Goal: Information Seeking & Learning: Find specific fact

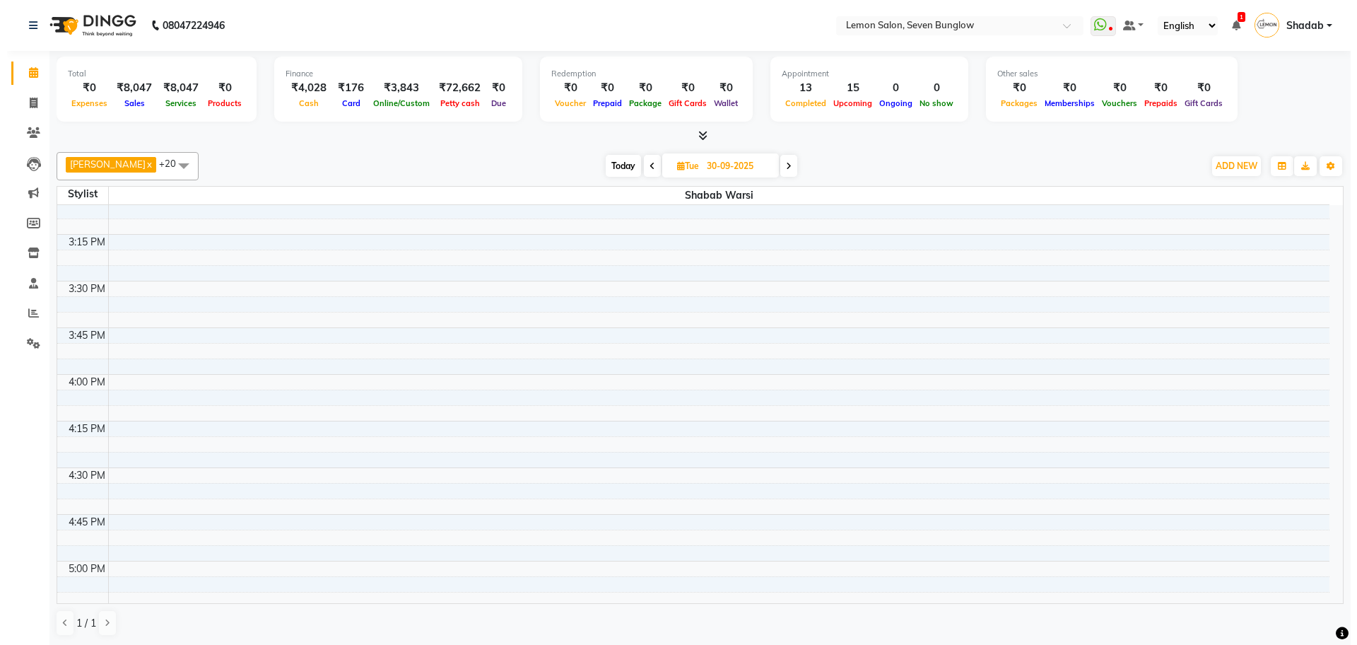
scroll to position [1149, 0]
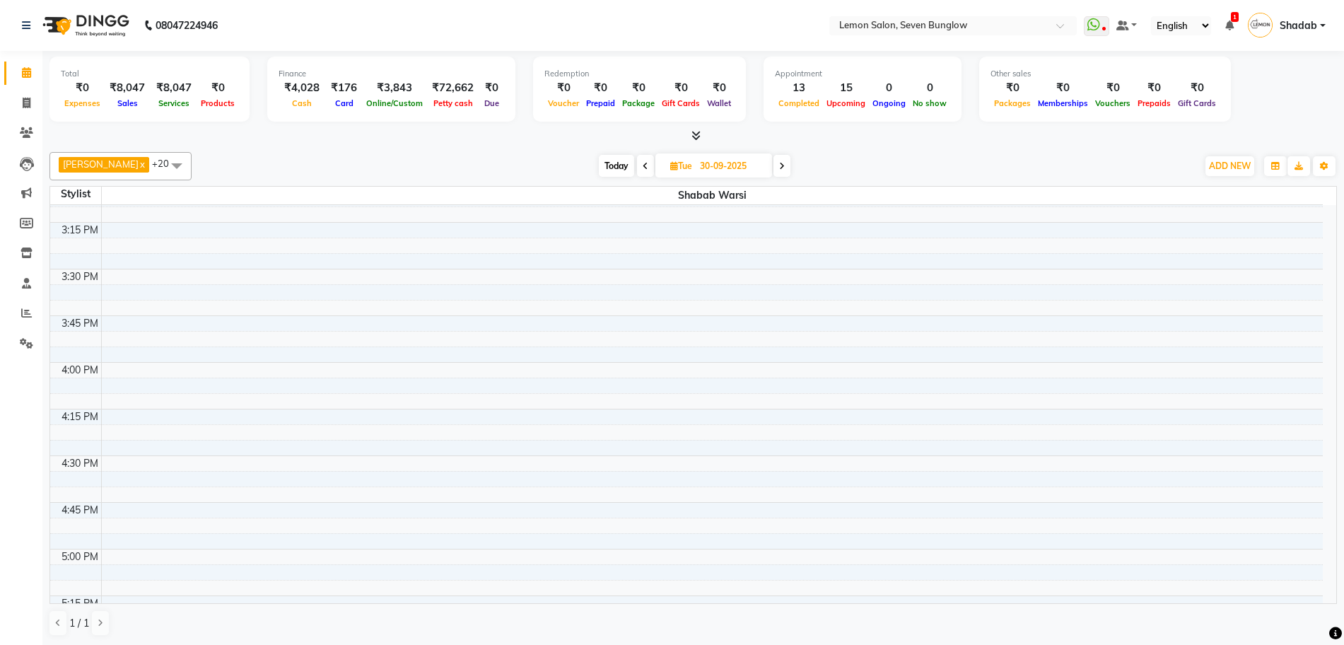
click at [616, 165] on span "Today" at bounding box center [616, 166] width 35 height 22
type input "02-10-2025"
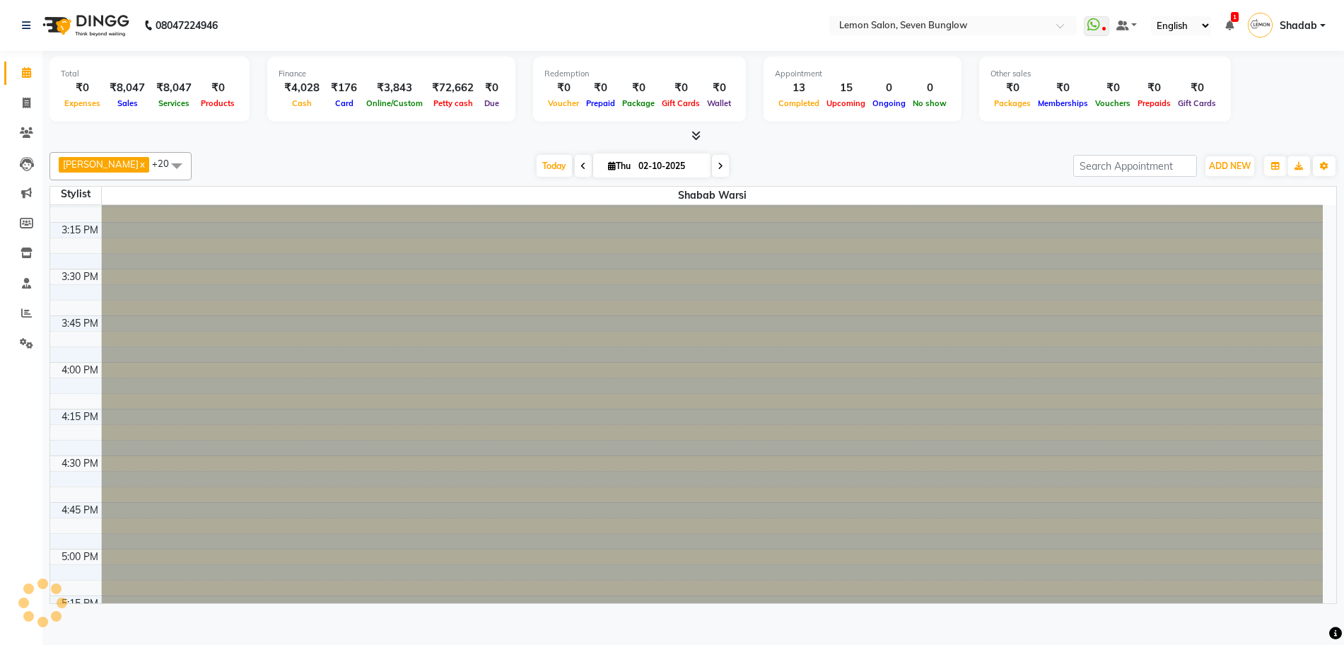
scroll to position [747, 0]
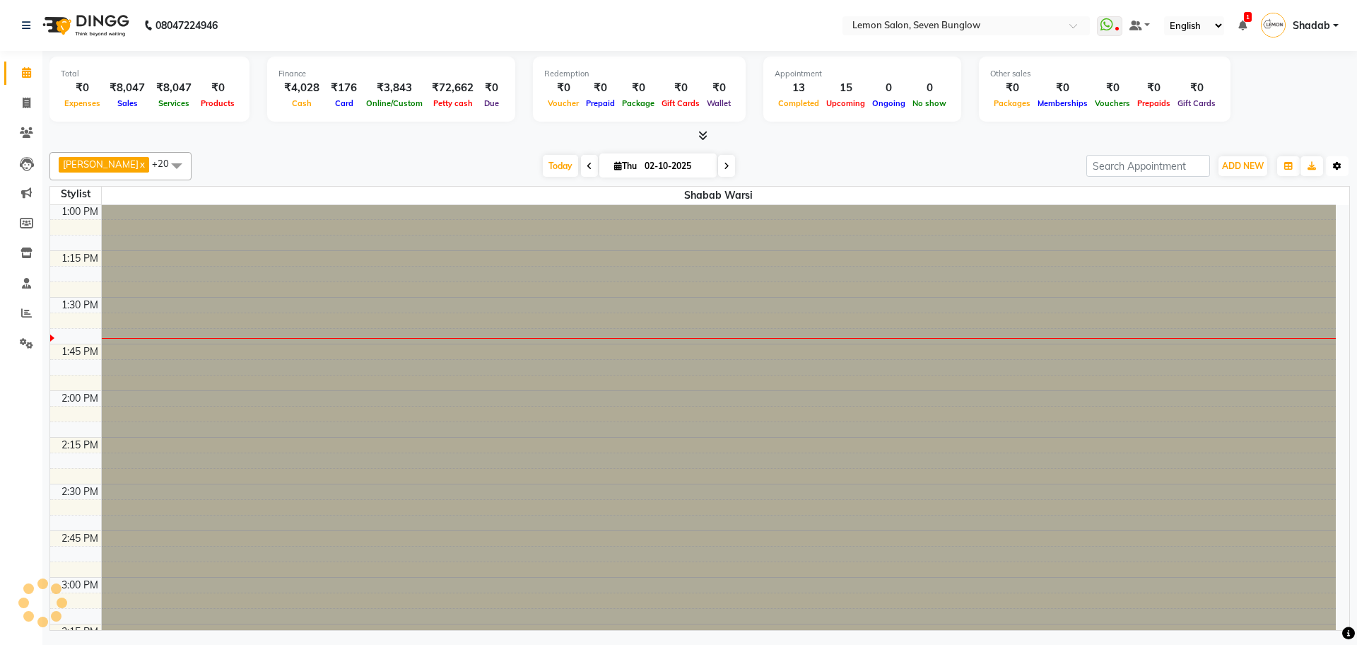
click at [1337, 168] on icon "button" at bounding box center [1337, 166] width 8 height 8
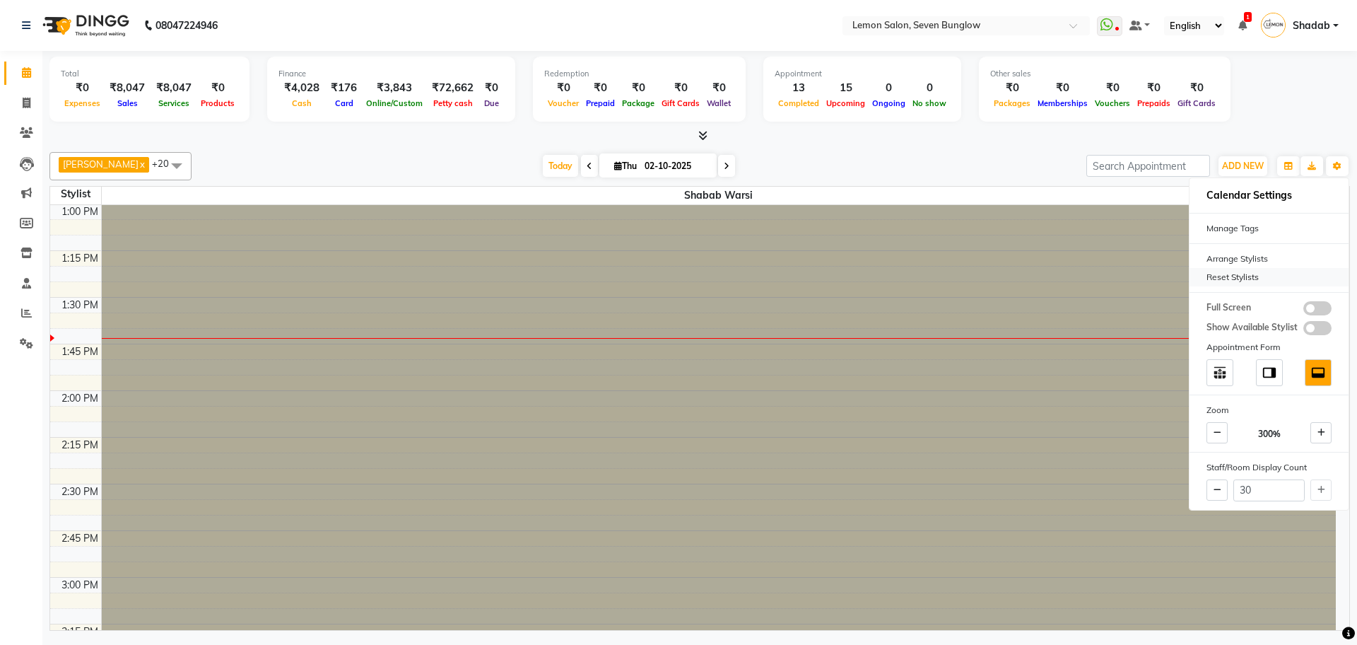
click at [1228, 271] on div "Reset Stylists" at bounding box center [1269, 277] width 159 height 18
type input "29"
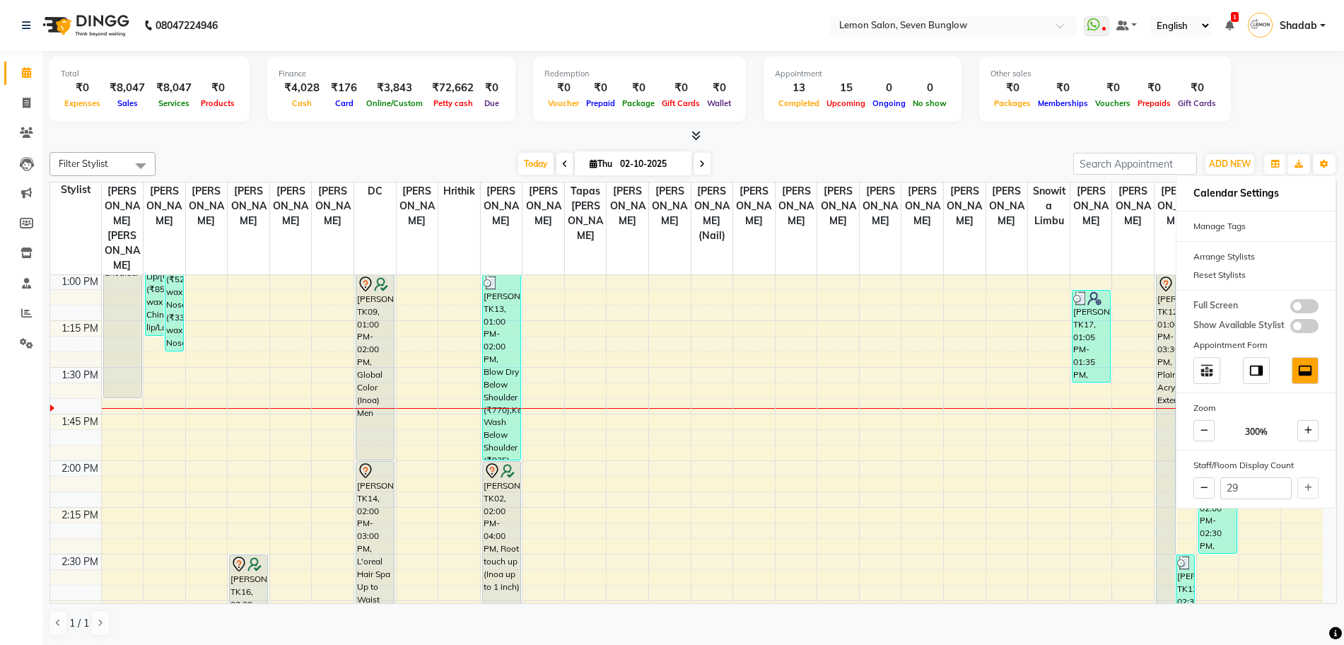
click at [989, 141] on div at bounding box center [692, 136] width 1287 height 15
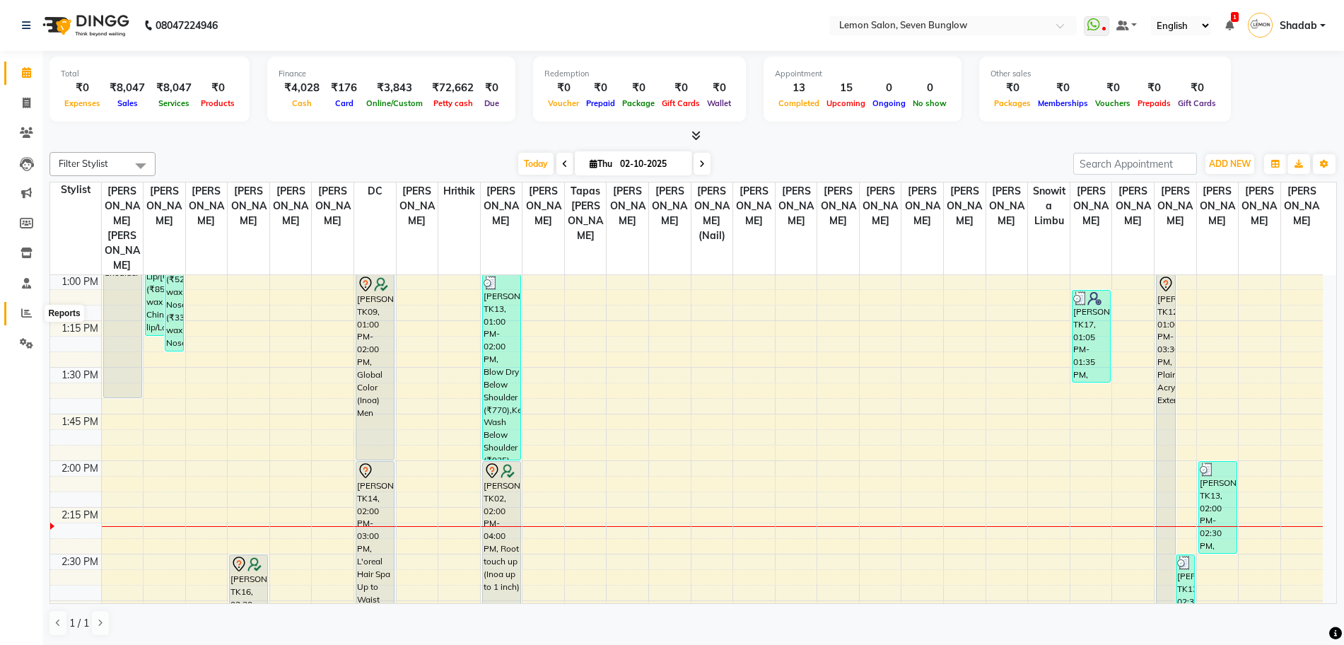
click at [23, 311] on icon at bounding box center [26, 312] width 11 height 11
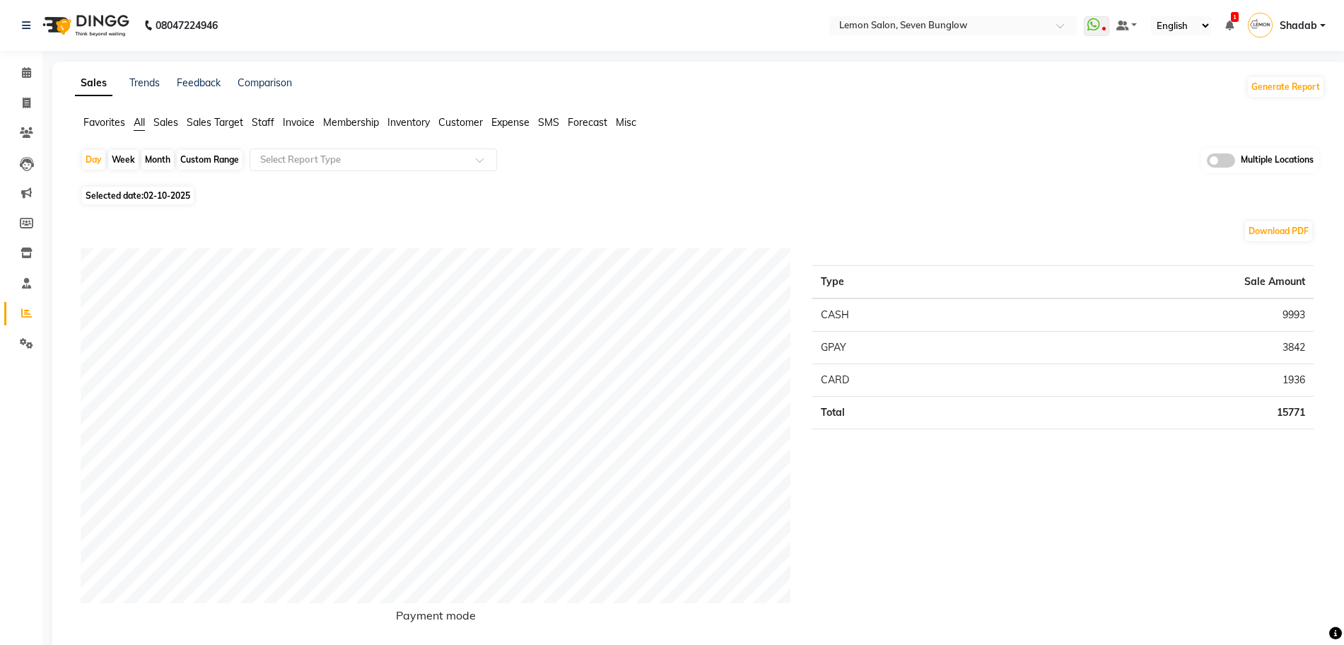
click at [154, 164] on div "Month" at bounding box center [157, 160] width 33 height 20
select select "10"
select select "2025"
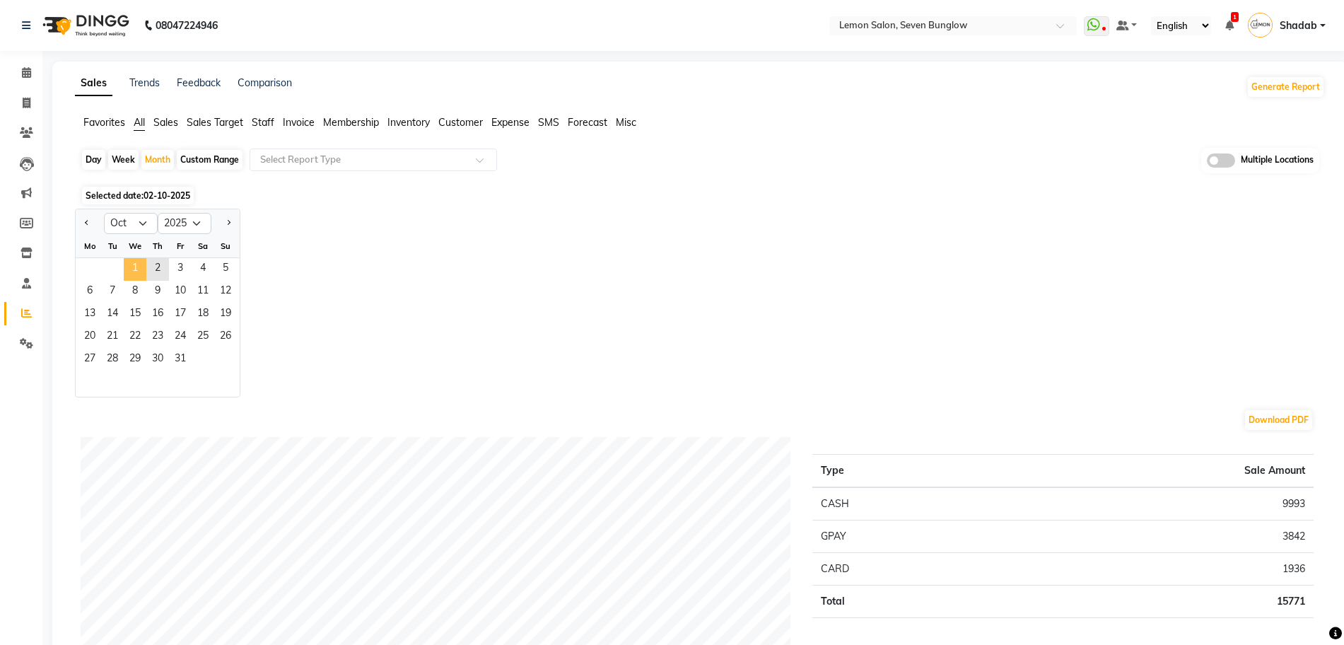
click at [127, 269] on span "1" at bounding box center [135, 269] width 23 height 23
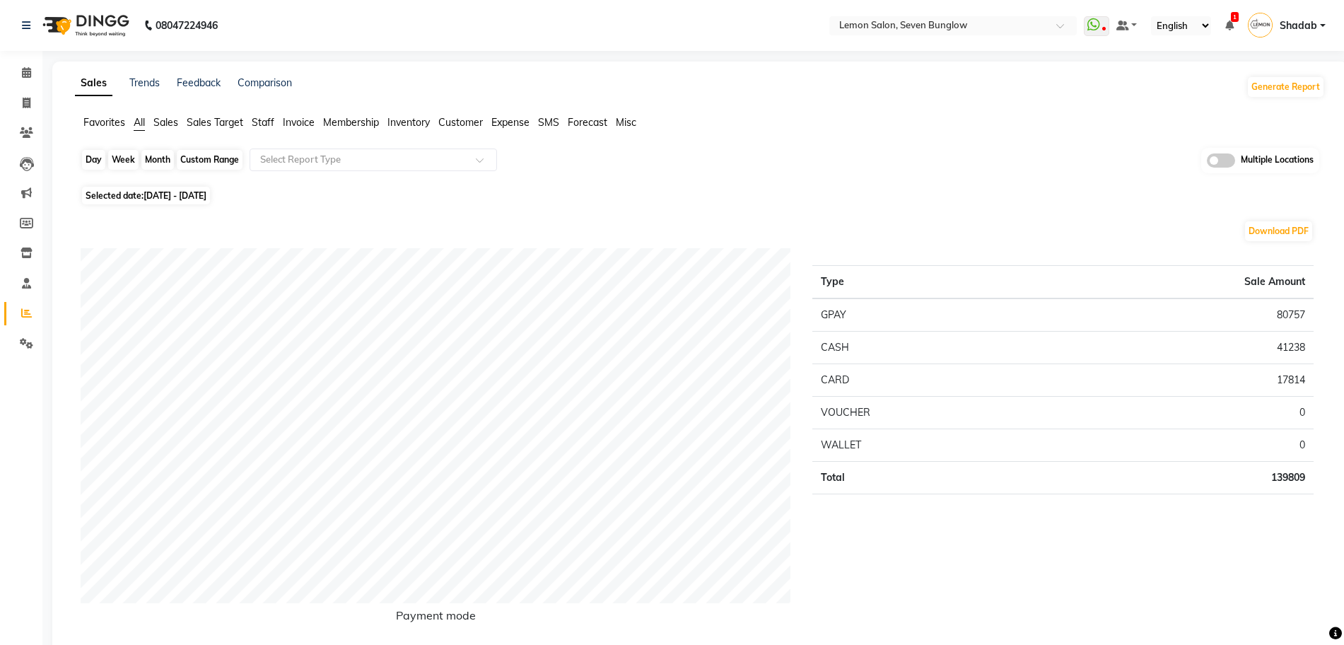
click at [169, 158] on div "Month" at bounding box center [157, 160] width 33 height 20
select select "10"
select select "2025"
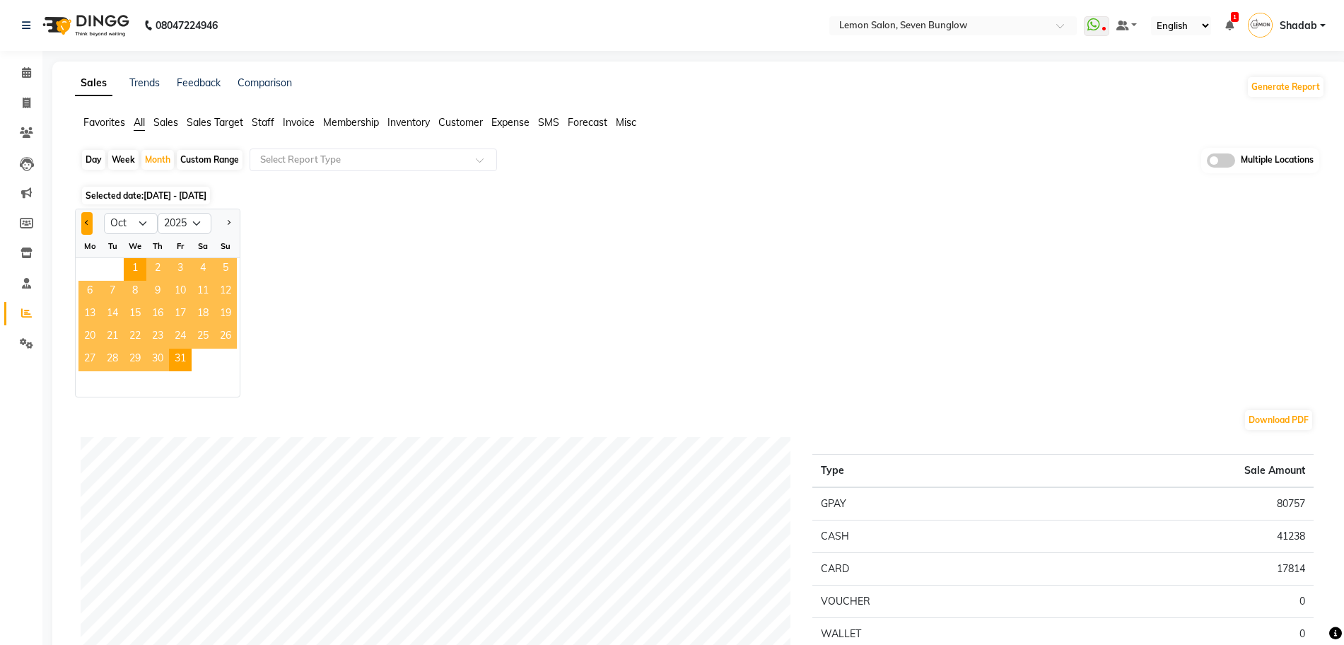
click at [86, 222] on span "Previous month" at bounding box center [87, 222] width 5 height 5
select select "9"
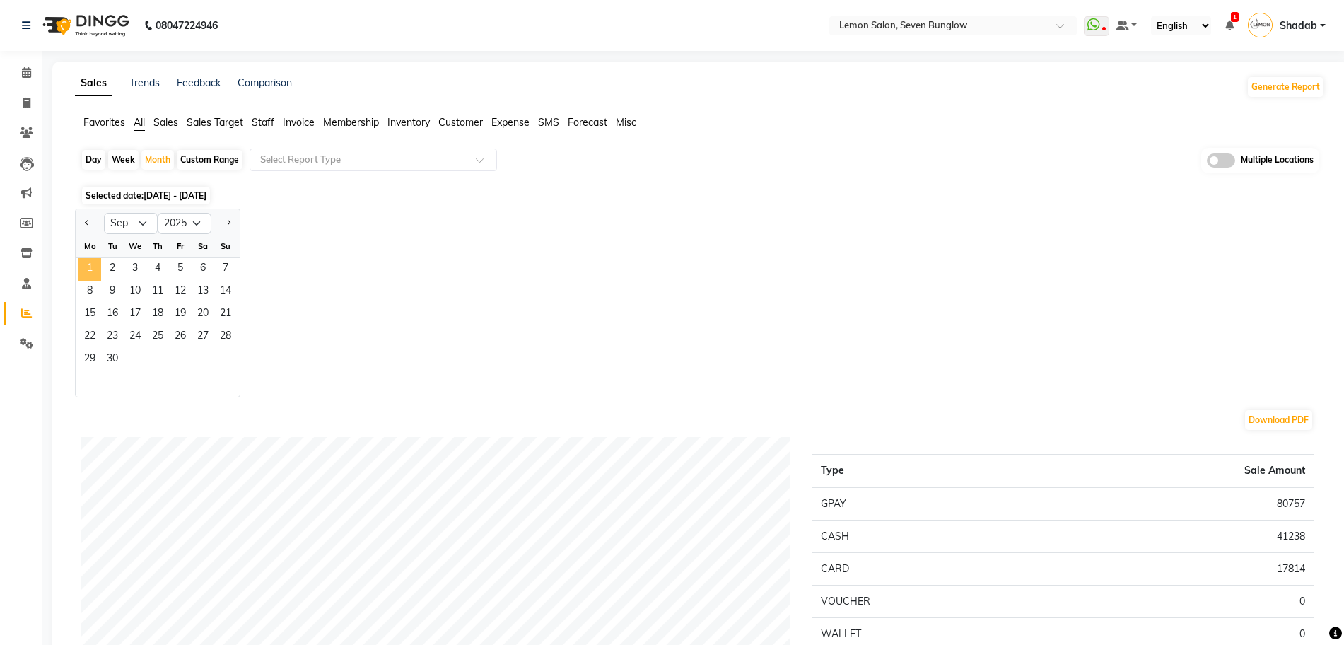
click at [88, 266] on span "1" at bounding box center [89, 269] width 23 height 23
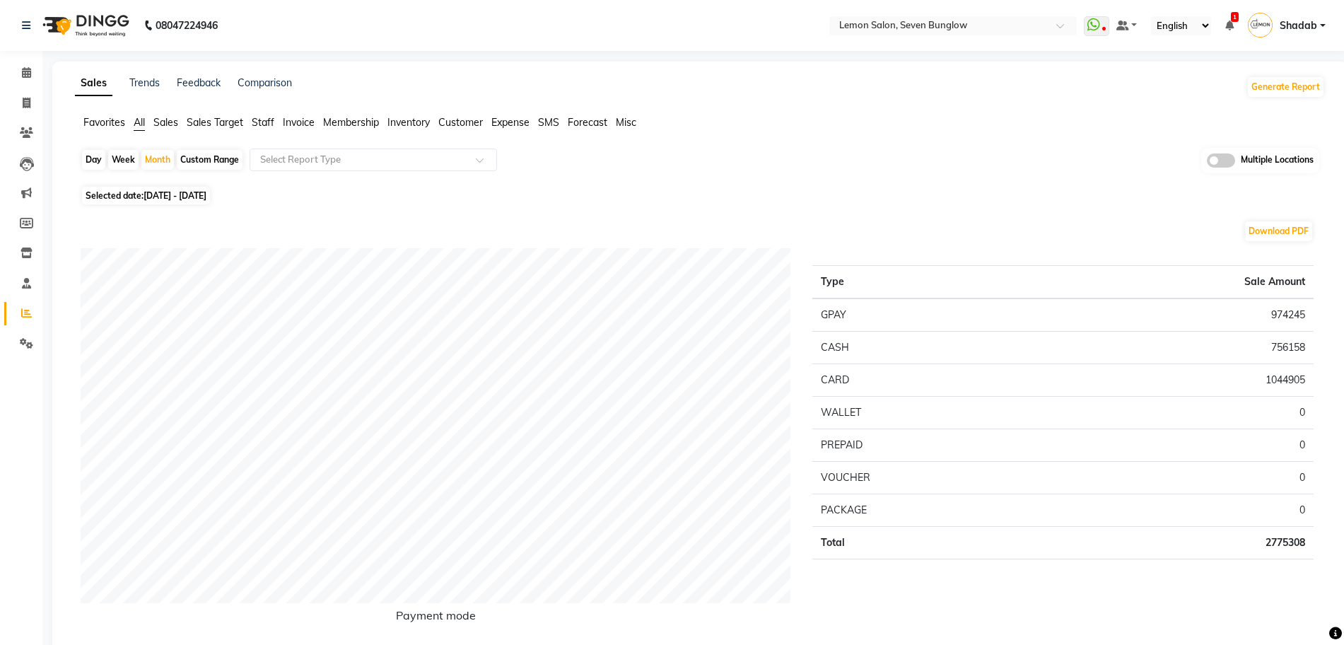
click at [1219, 156] on span at bounding box center [1221, 160] width 28 height 14
click at [1207, 163] on input "checkbox" at bounding box center [1207, 163] width 0 height 0
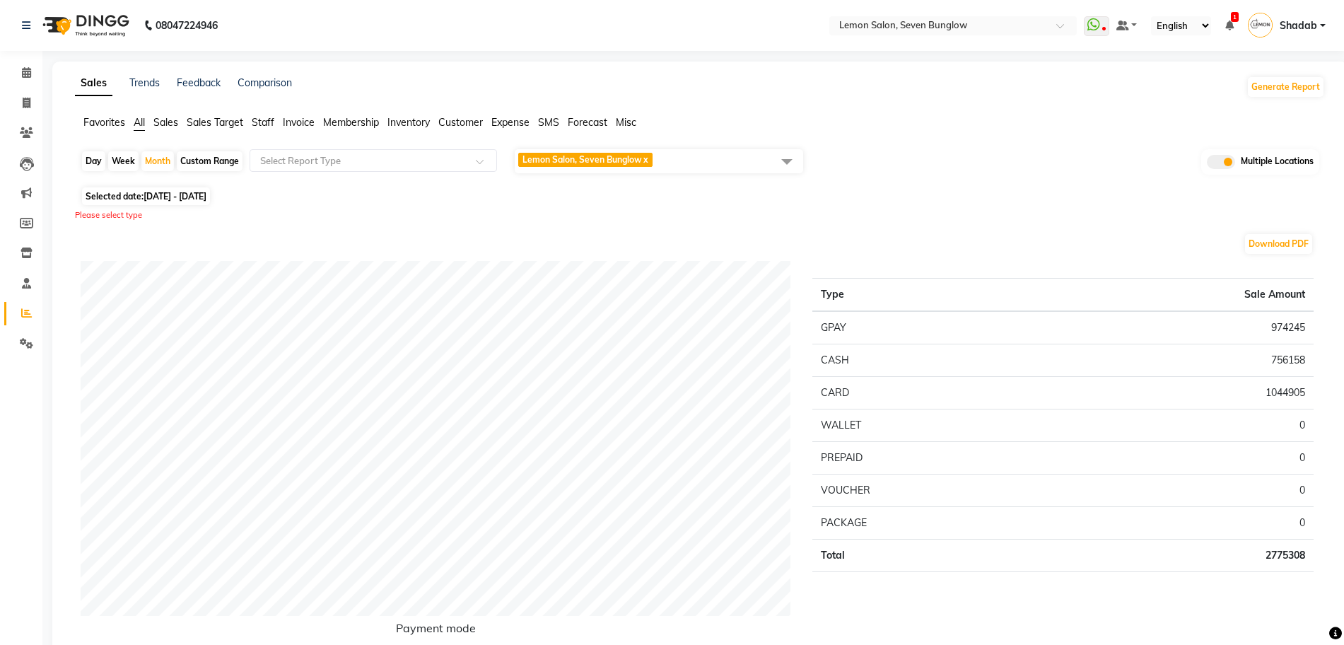
click at [680, 159] on span "Lemon Salon, Seven Bunglow x" at bounding box center [659, 161] width 288 height 24
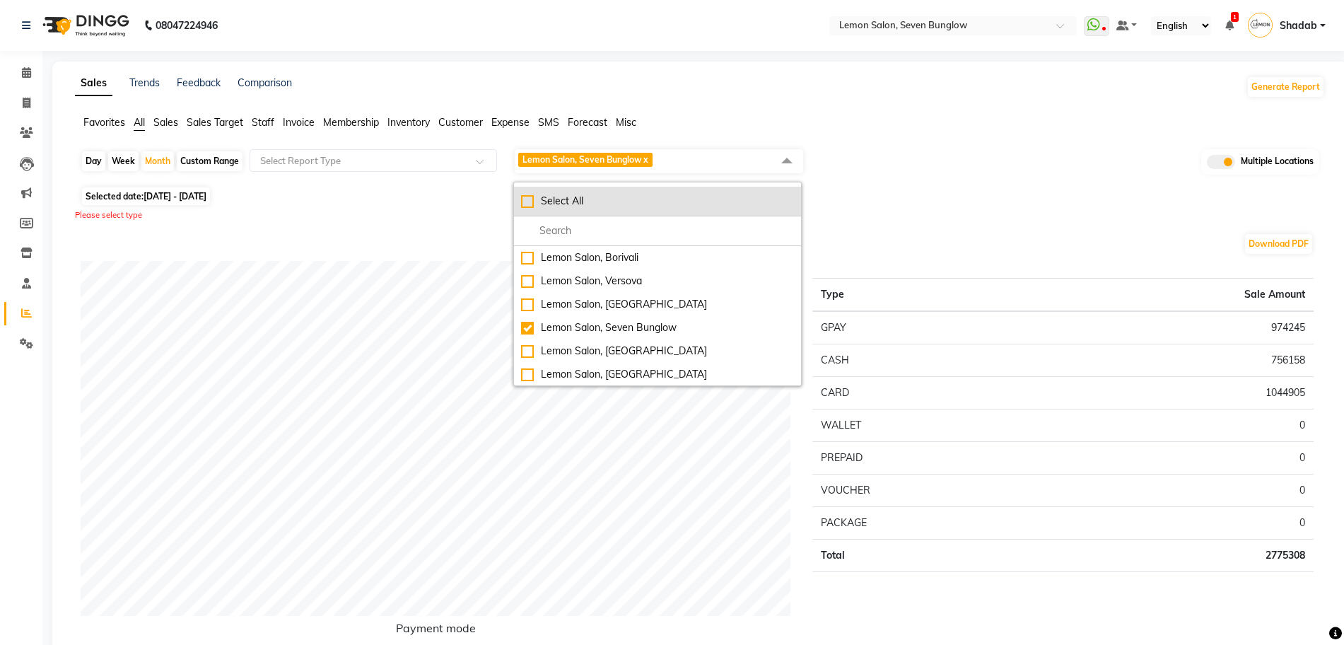
click at [608, 201] on div "Select All" at bounding box center [657, 201] width 273 height 15
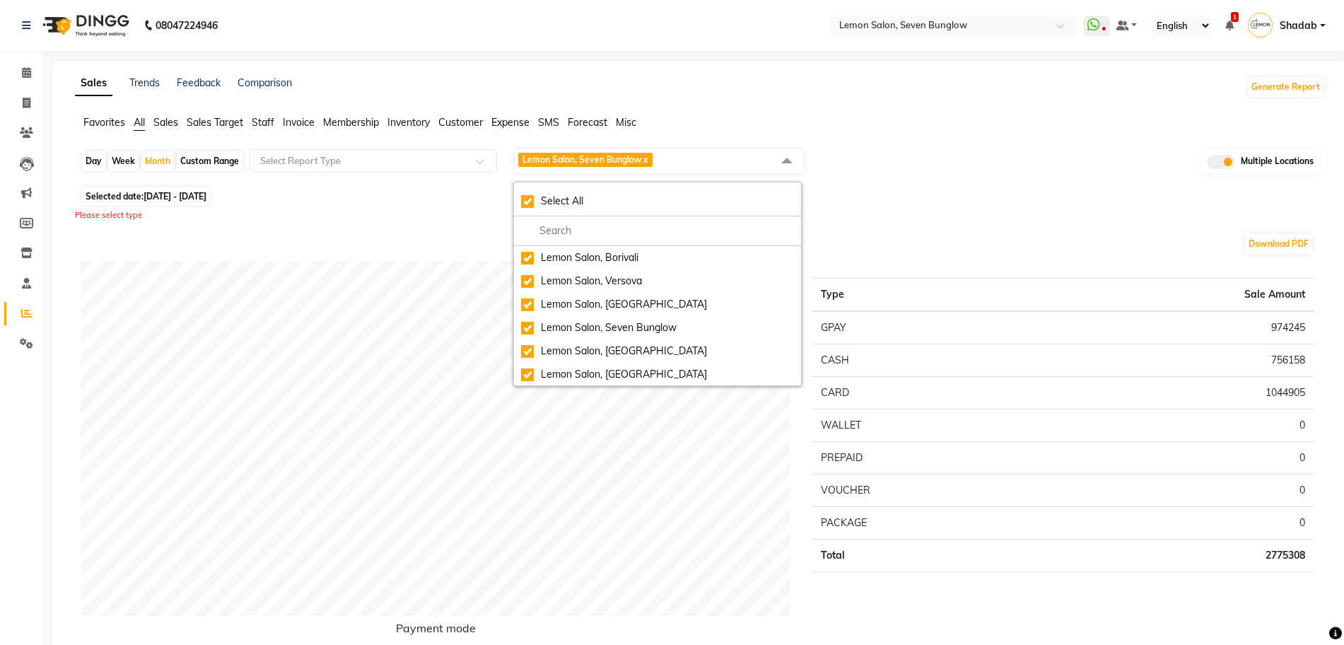
checkbox input "true"
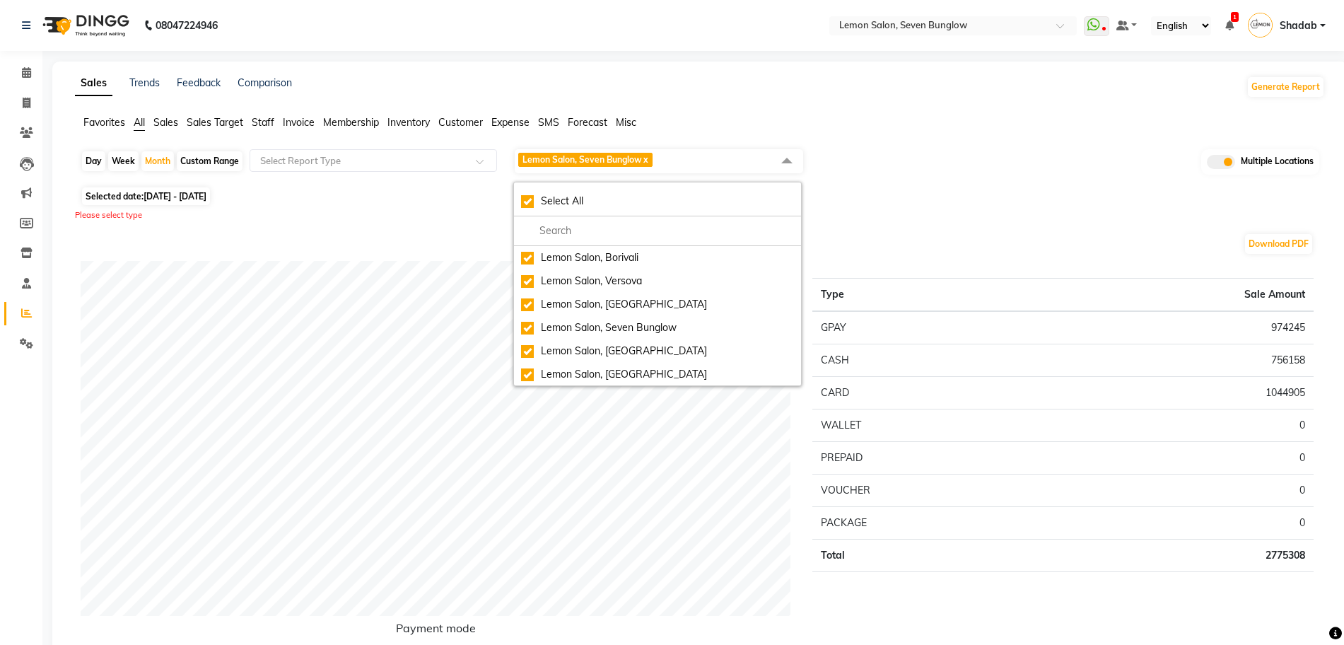
checkbox input "true"
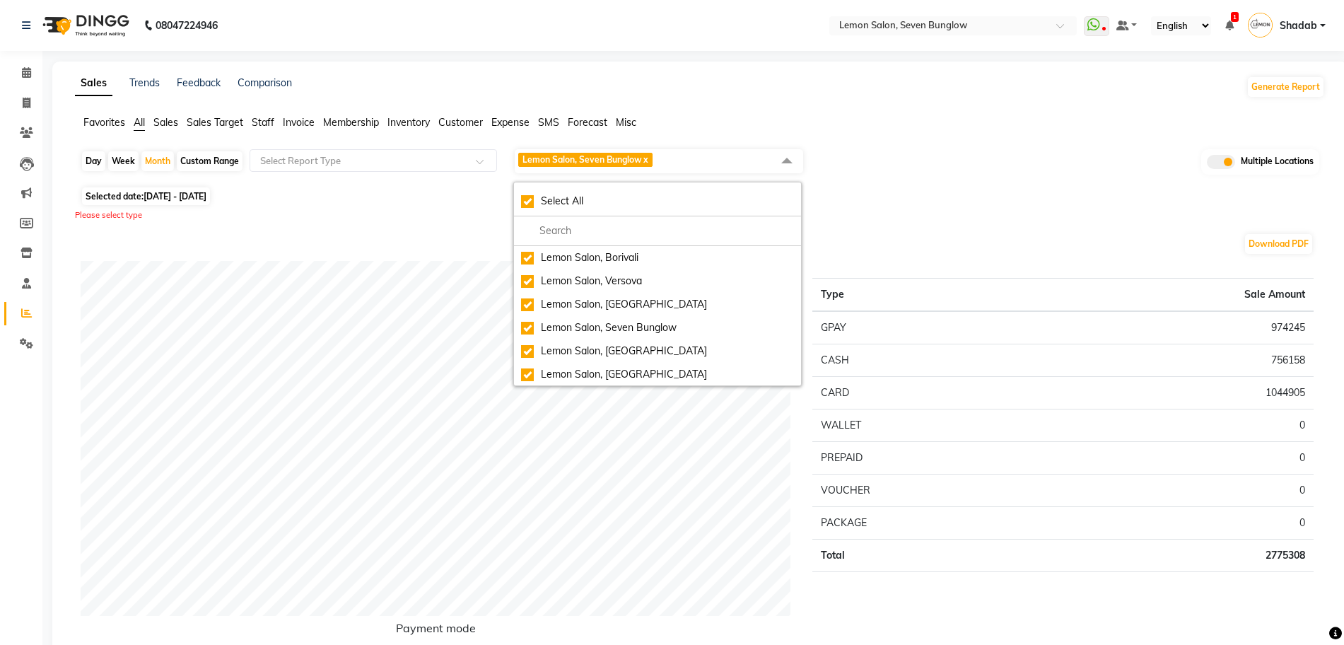
checkbox input "true"
click at [683, 159] on span "Lemon Salon, Borivali x Lemon Salon, Versova x Lemon Salon, Goregaon x Lemon Sa…" at bounding box center [659, 161] width 288 height 24
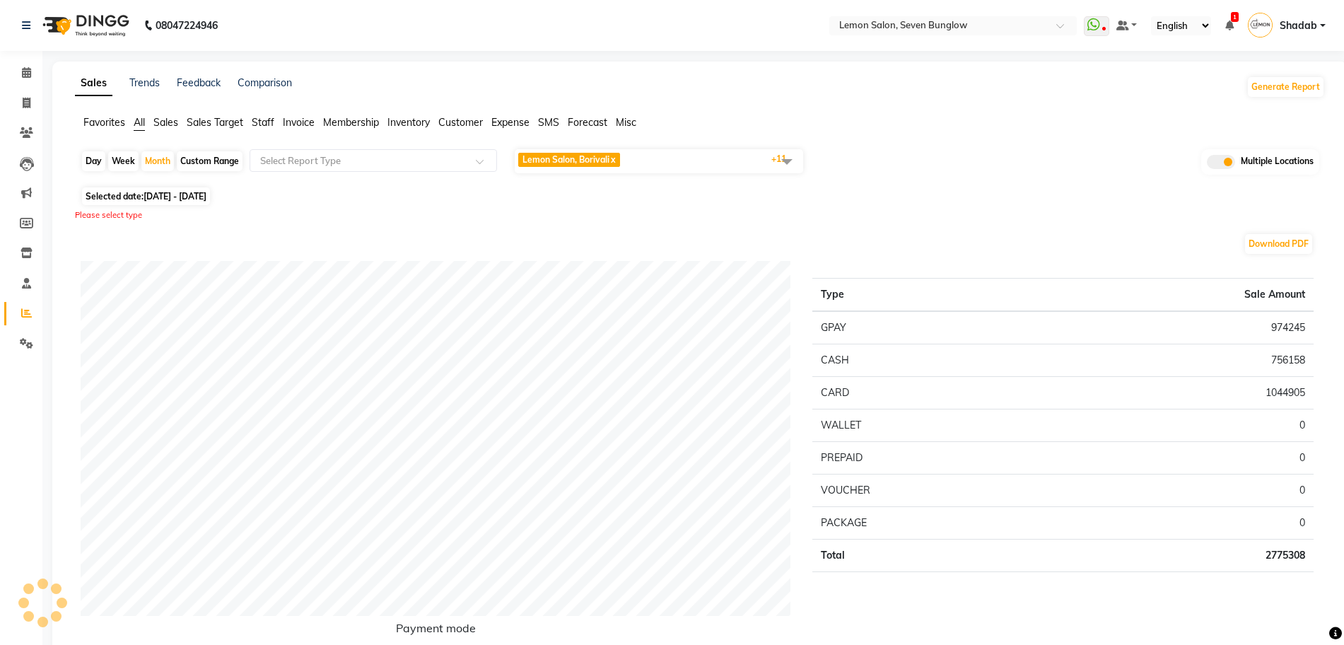
click at [671, 159] on span "Lemon Salon, Borivali x Lemon Salon, Versova x Lemon Salon, Goregaon x Lemon Sa…" at bounding box center [659, 161] width 288 height 24
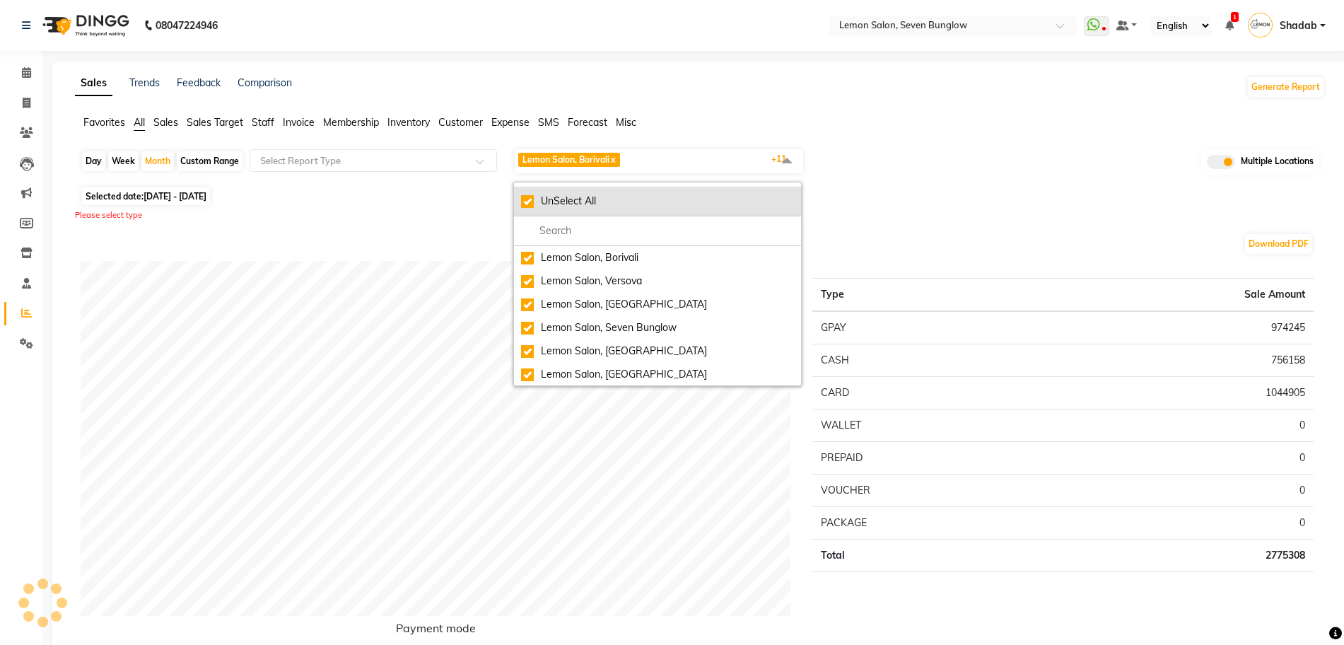
click at [546, 204] on div "UnSelect All" at bounding box center [657, 201] width 273 height 15
checkbox input "false"
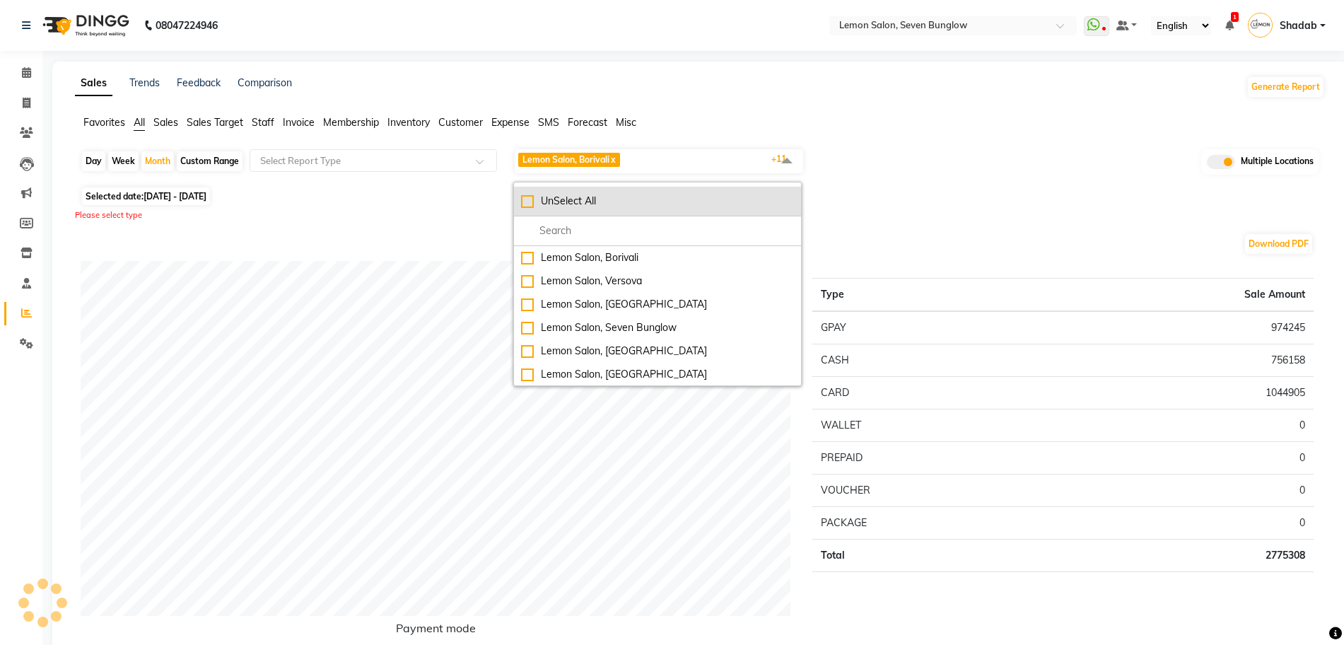
checkbox input "false"
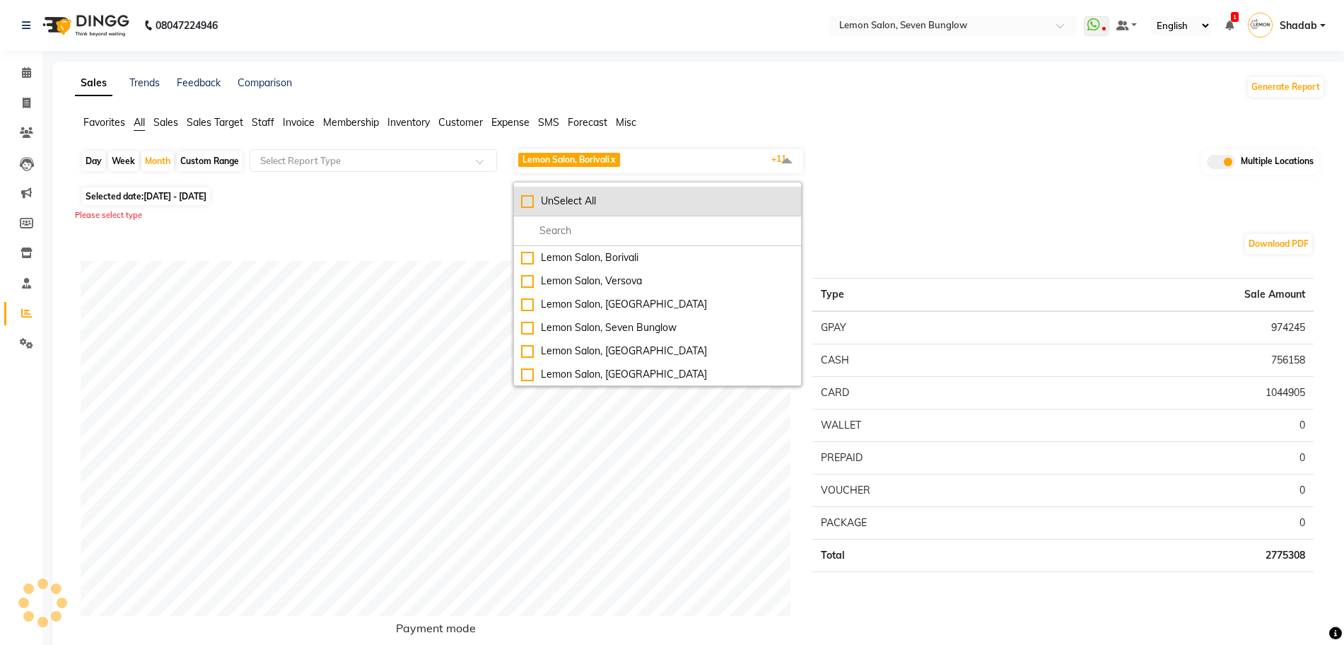
checkbox input "false"
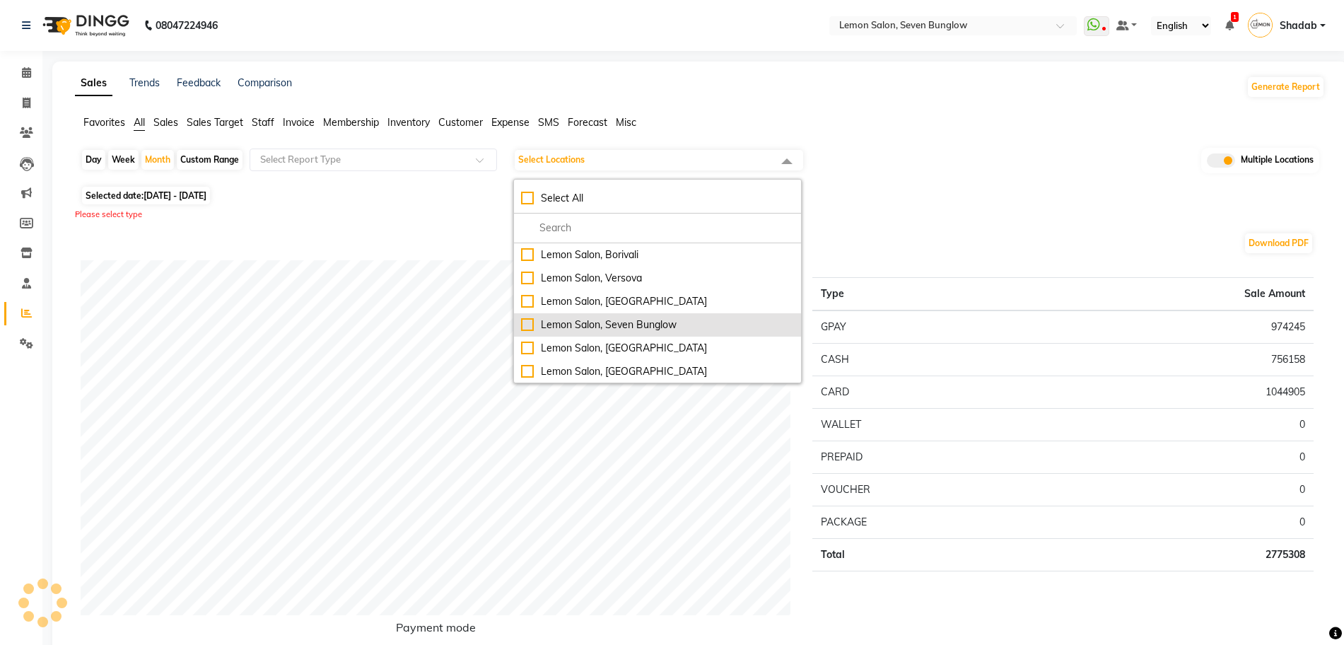
click at [600, 315] on li "Lemon Salon, Seven Bunglow" at bounding box center [657, 324] width 287 height 23
checkbox input "true"
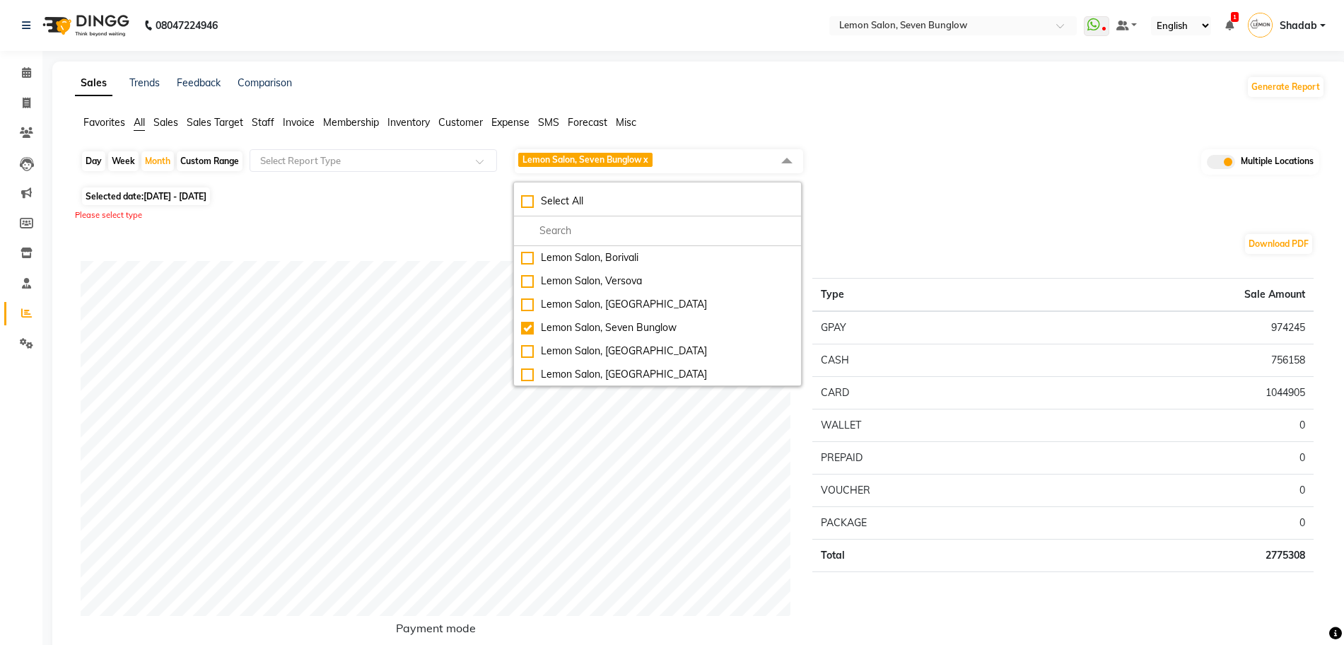
click at [686, 158] on span "Lemon Salon, Seven Bunglow x" at bounding box center [659, 161] width 288 height 24
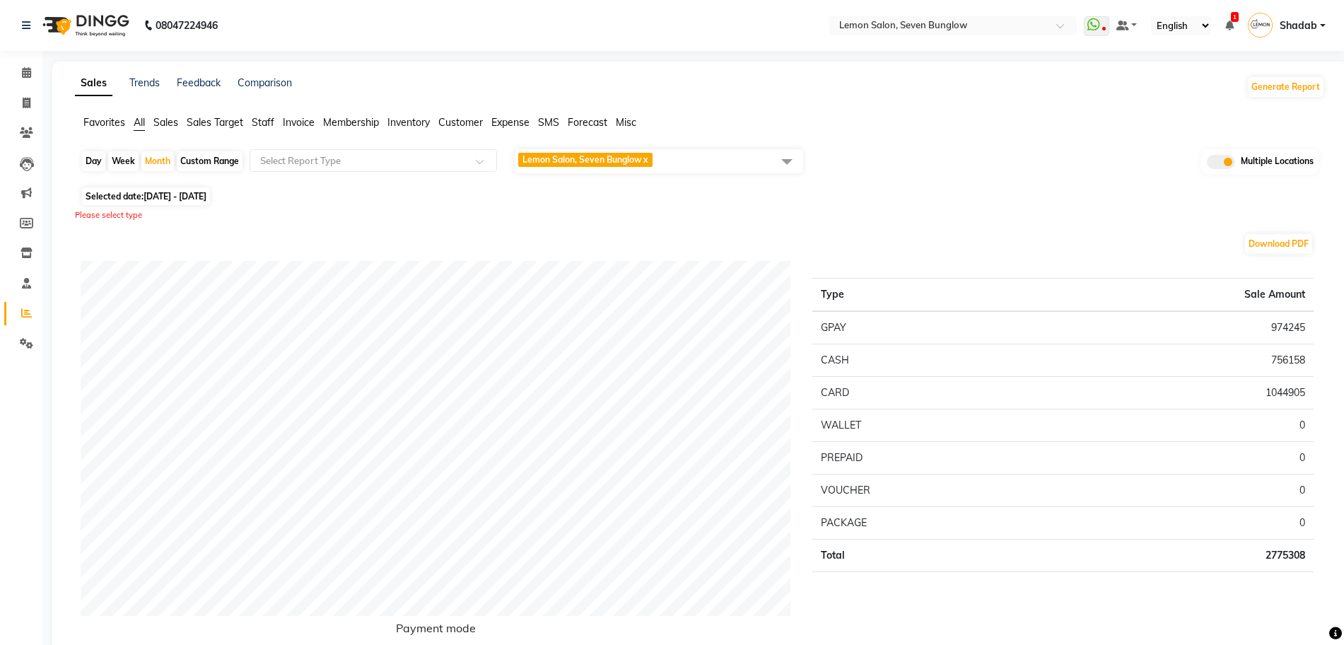
scroll to position [88, 0]
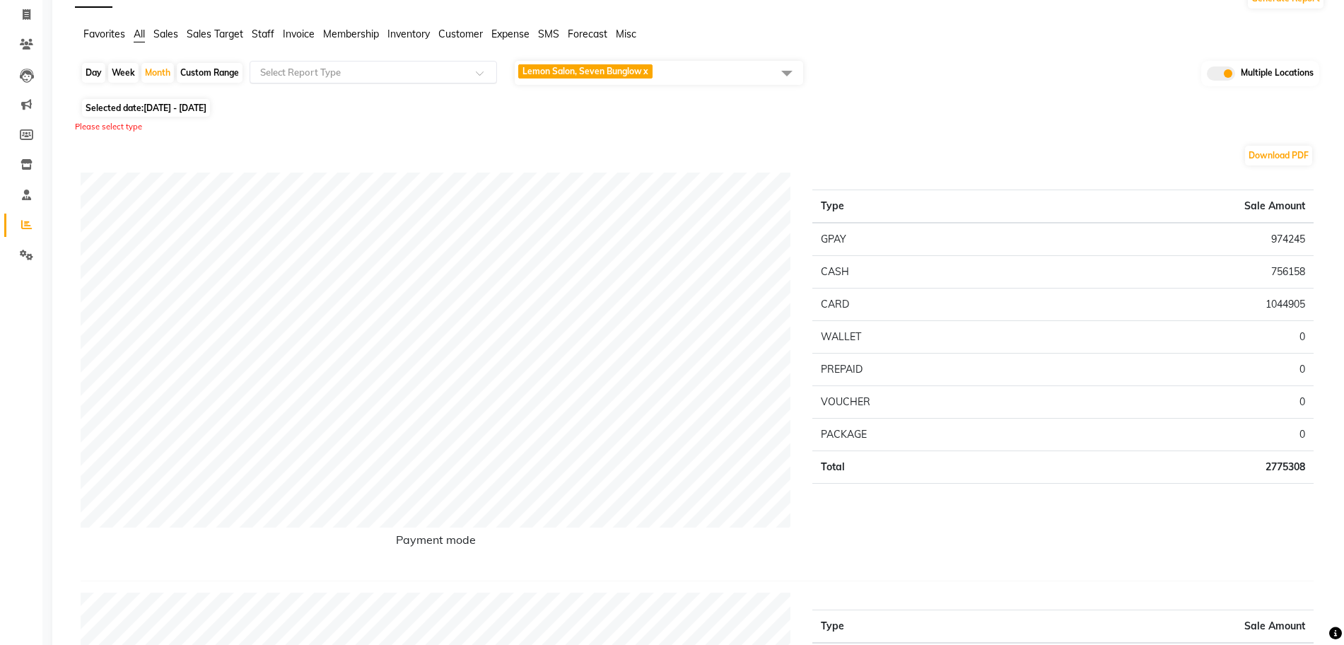
click at [389, 82] on div "Select Report Type" at bounding box center [373, 72] width 247 height 23
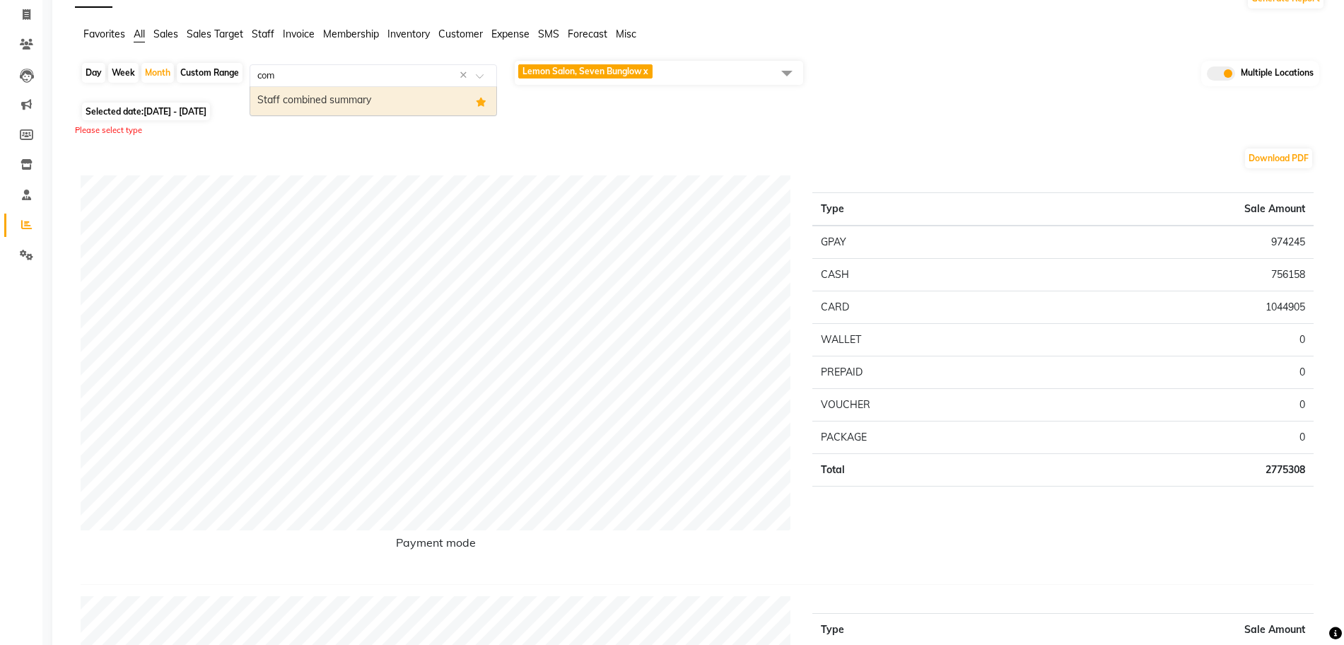
type input "comb"
click at [384, 95] on div "Staff combined summary" at bounding box center [373, 101] width 246 height 28
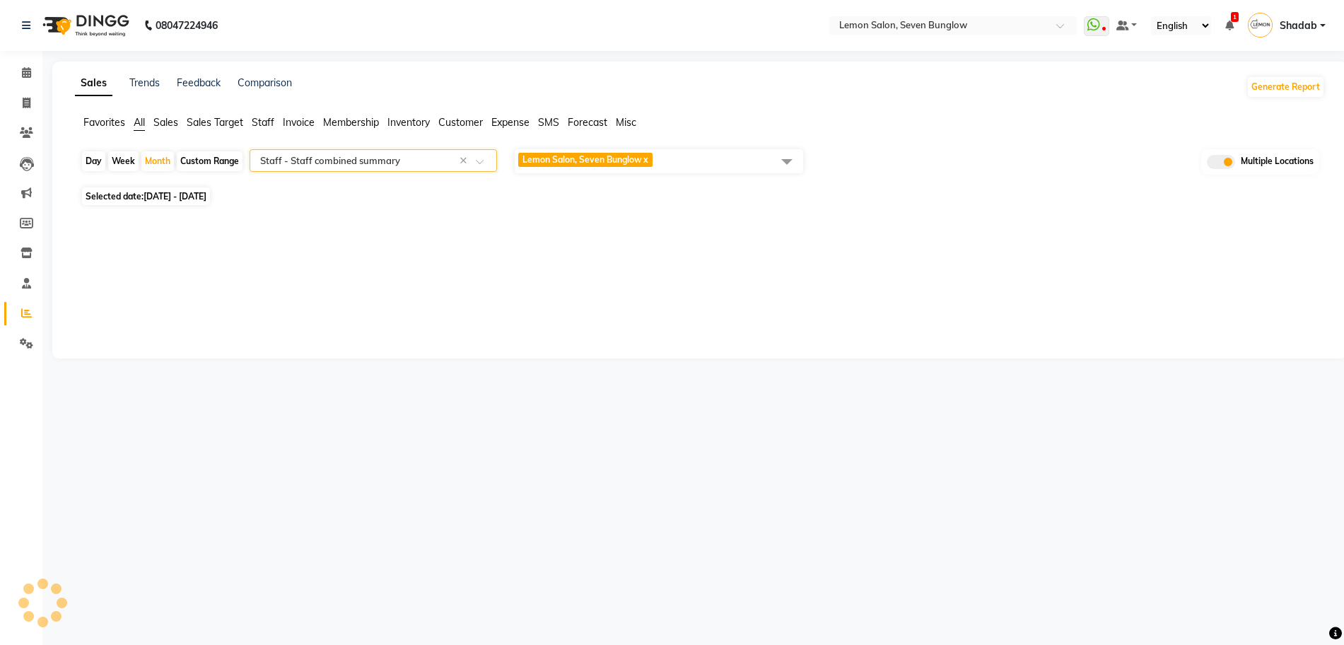
scroll to position [0, 0]
select select "full_report"
select select "csv"
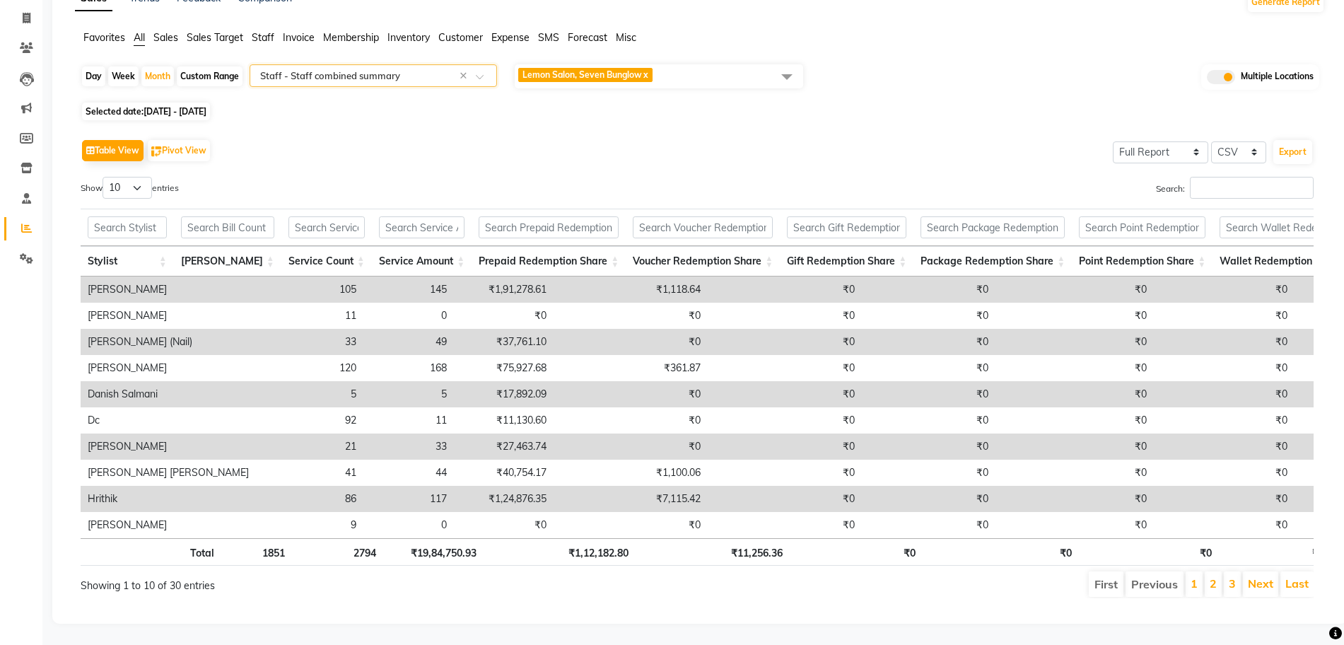
scroll to position [112, 0]
click at [1222, 177] on input "Search:" at bounding box center [1252, 188] width 124 height 22
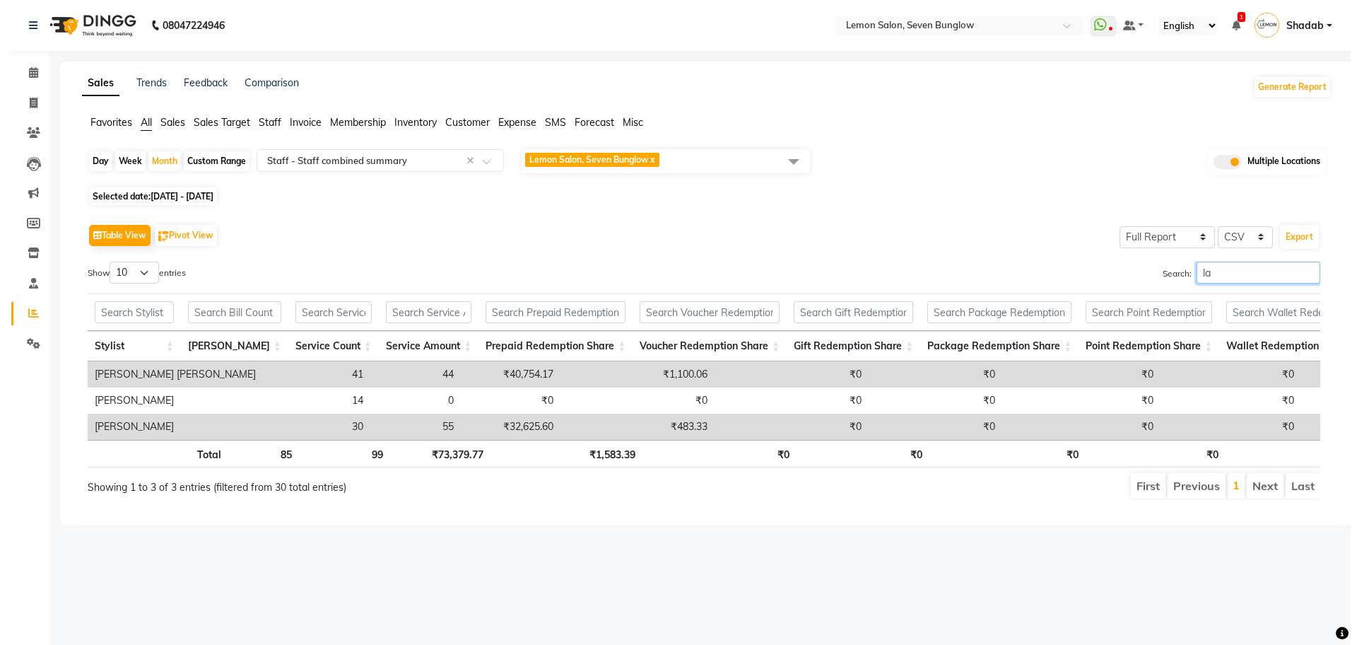
scroll to position [0, 0]
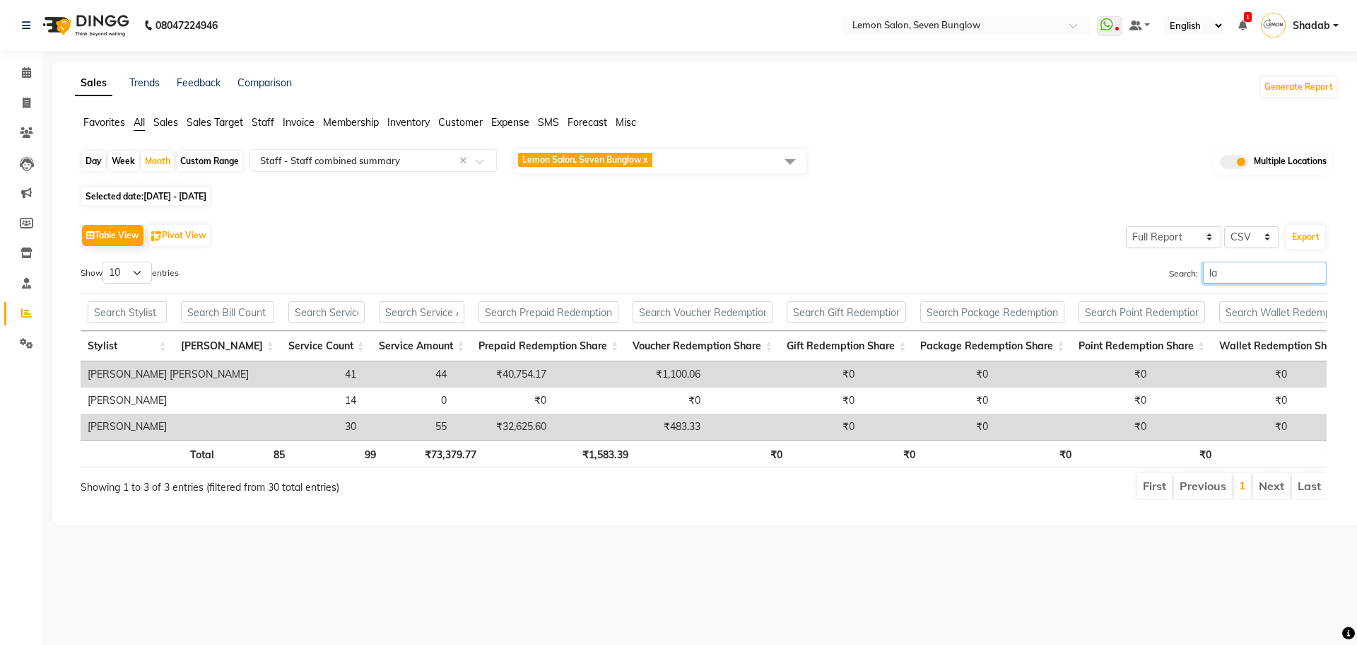
type input "l"
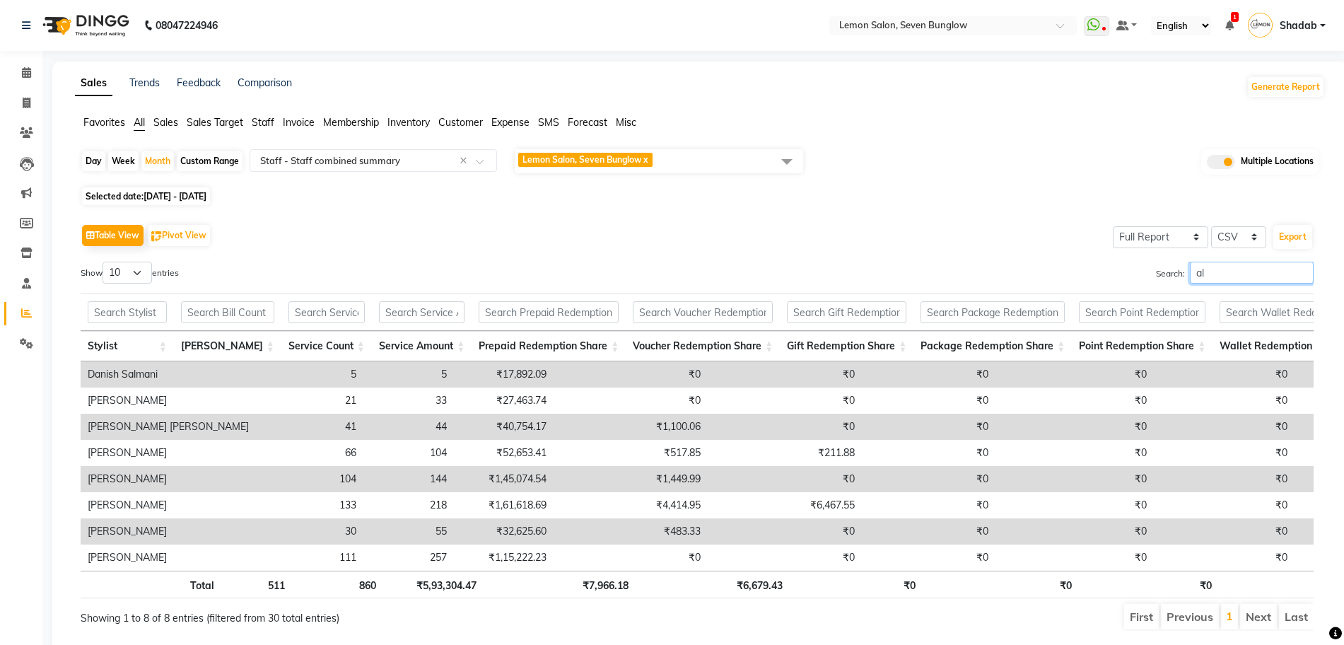
type input "a"
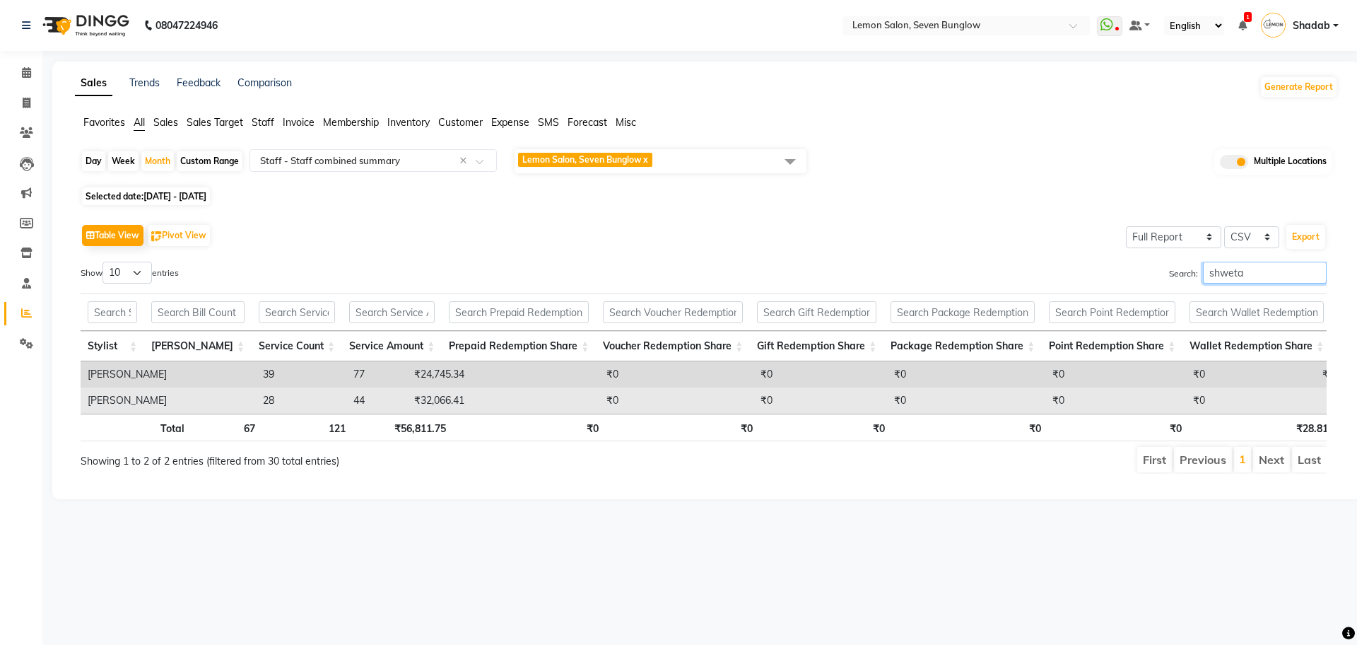
type input "shweta"
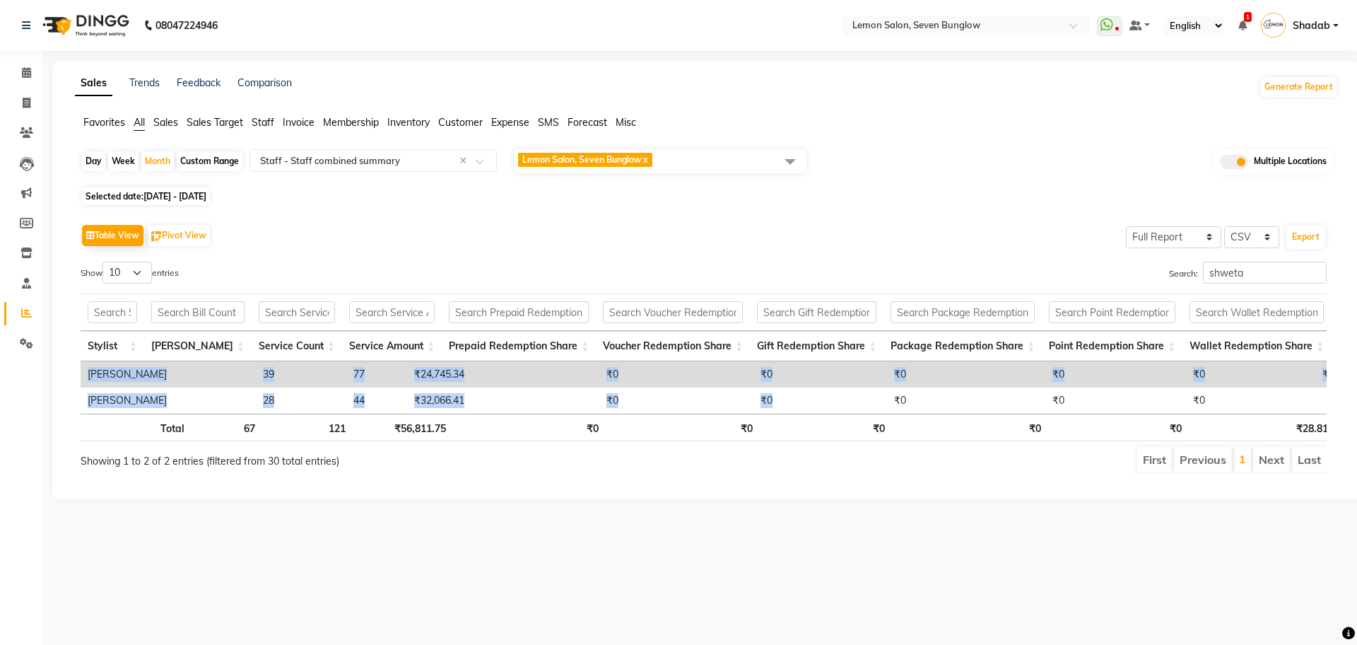
drag, startPoint x: 797, startPoint y: 412, endPoint x: 1040, endPoint y: 425, distance: 243.5
click at [1040, 413] on div "Stylist Bill Count Service Count Service Amount Prepaid Redemption Share Vouche…" at bounding box center [704, 387] width 1246 height 52
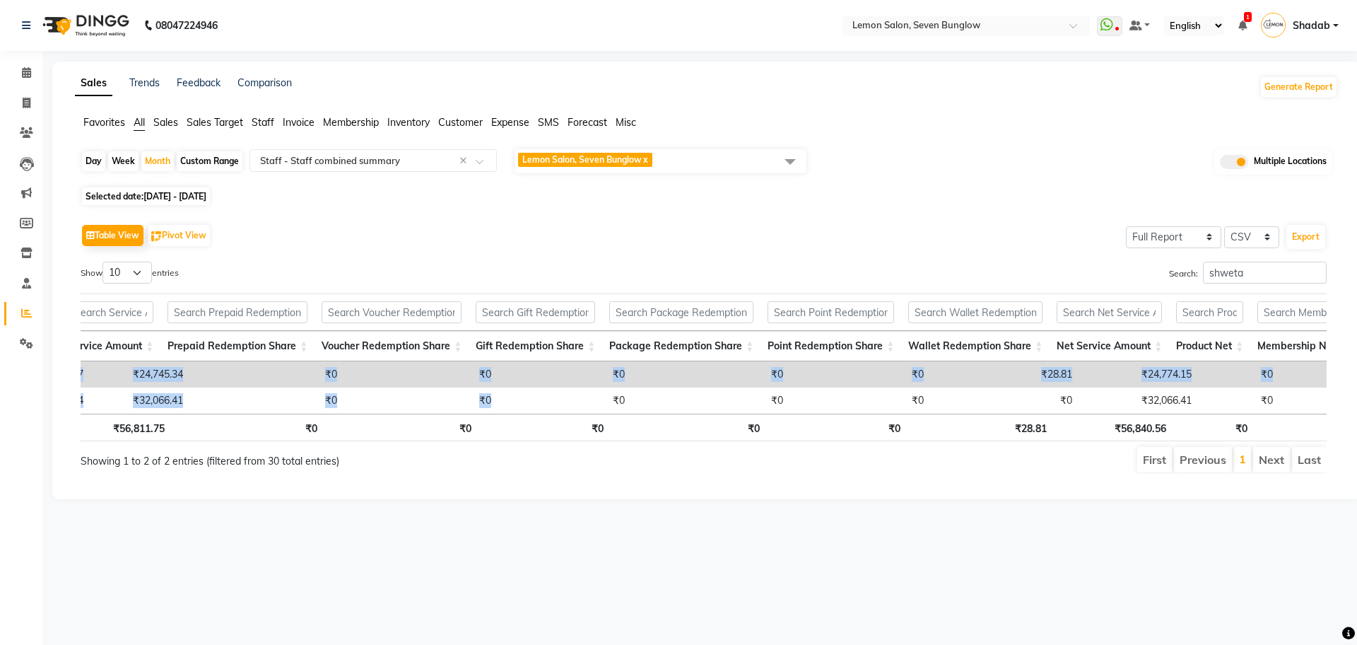
scroll to position [0, 324]
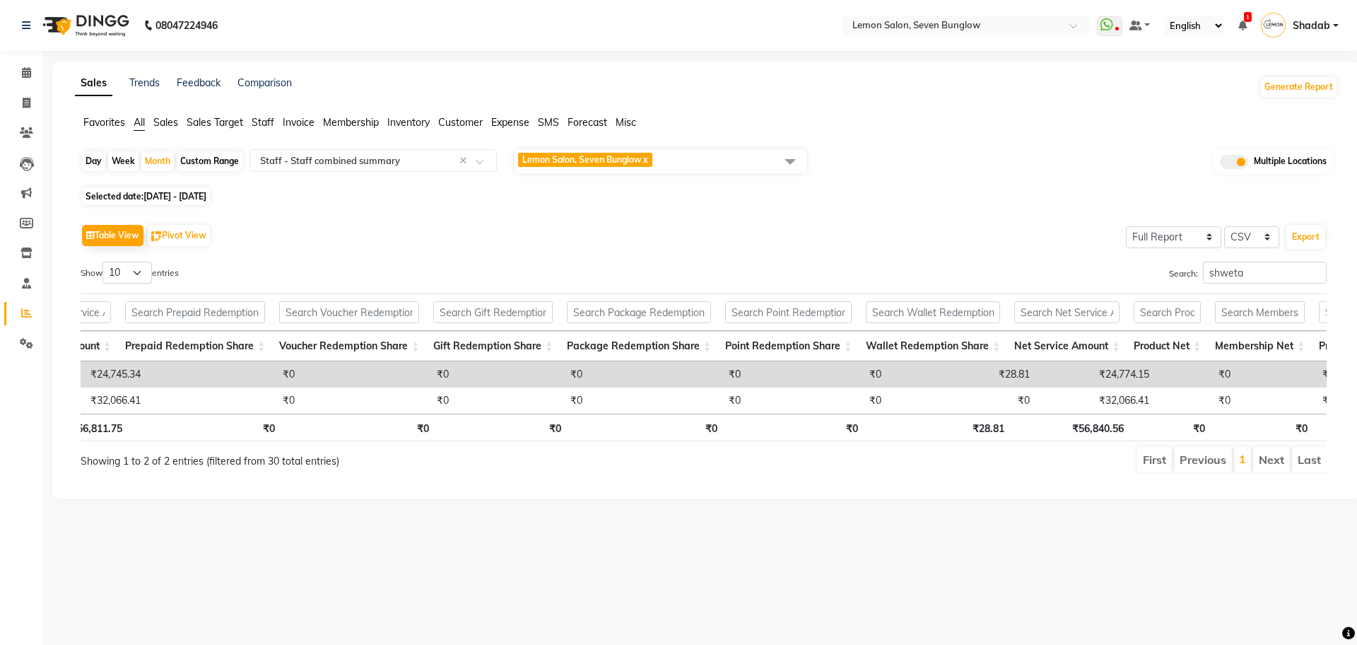
click at [676, 159] on span "Lemon Salon, Seven Bunglow x" at bounding box center [661, 161] width 292 height 24
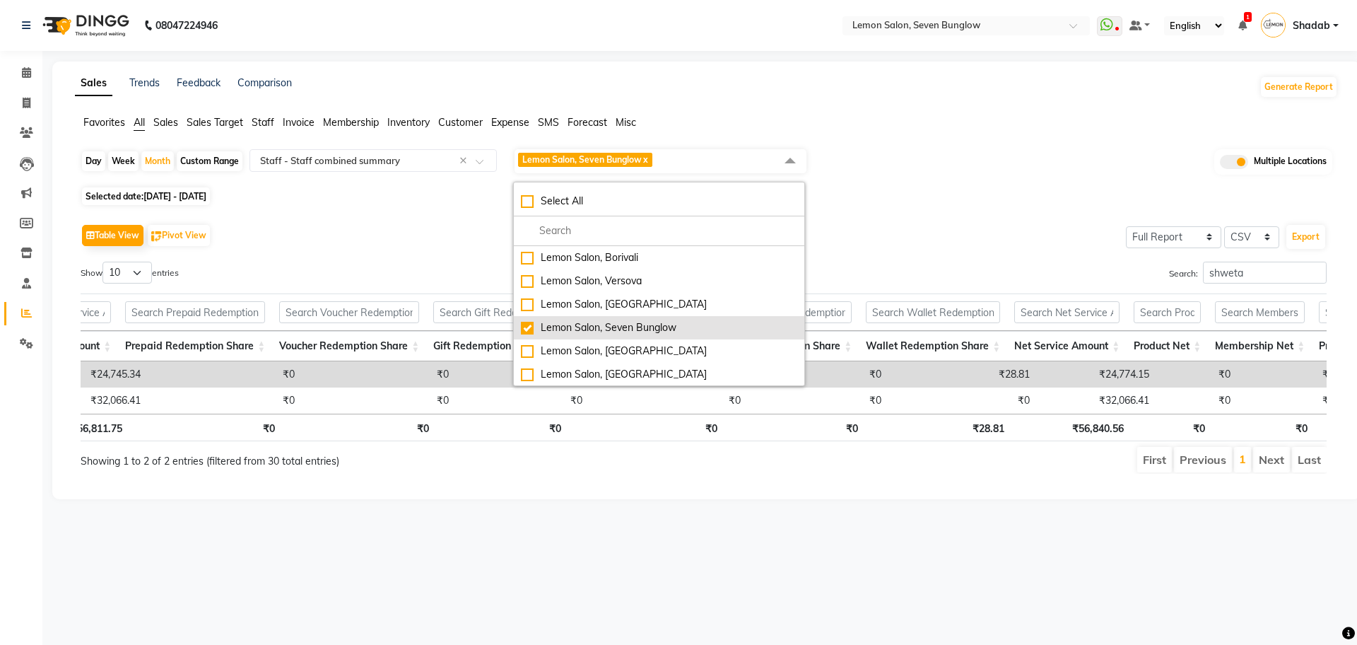
click at [596, 330] on div "Lemon Salon, Seven Bunglow" at bounding box center [659, 327] width 276 height 15
checkbox input "false"
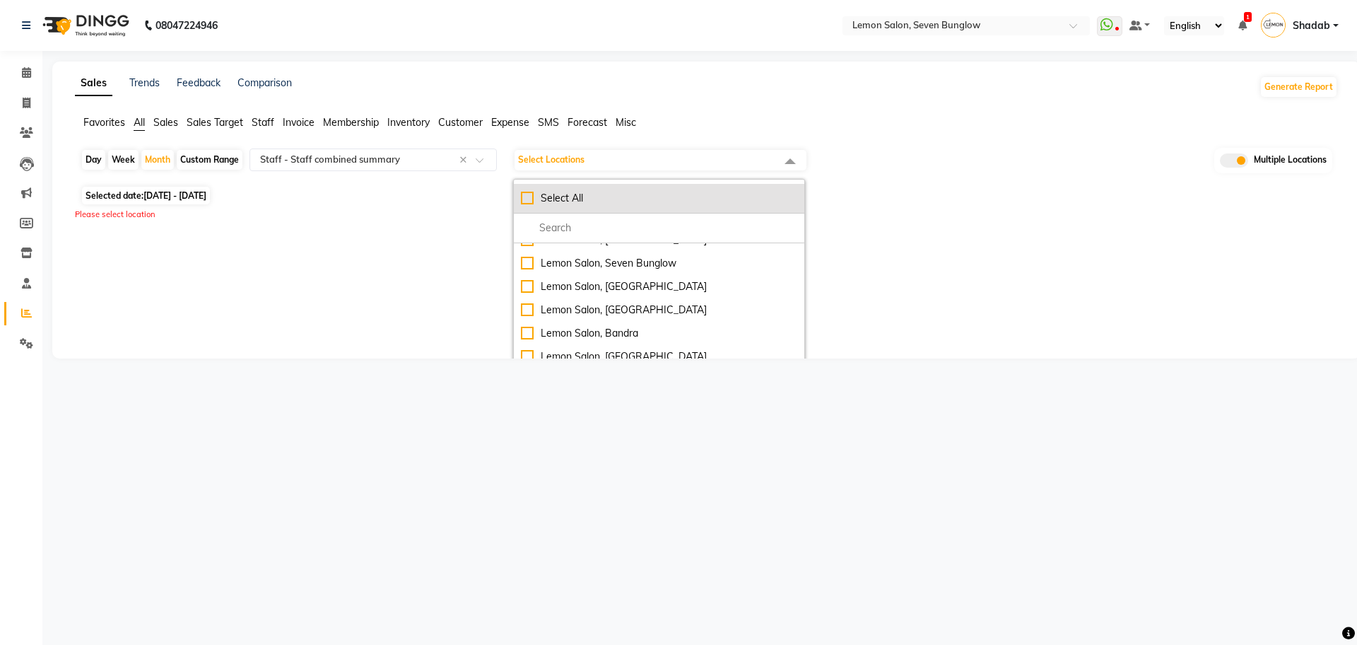
scroll to position [0, 0]
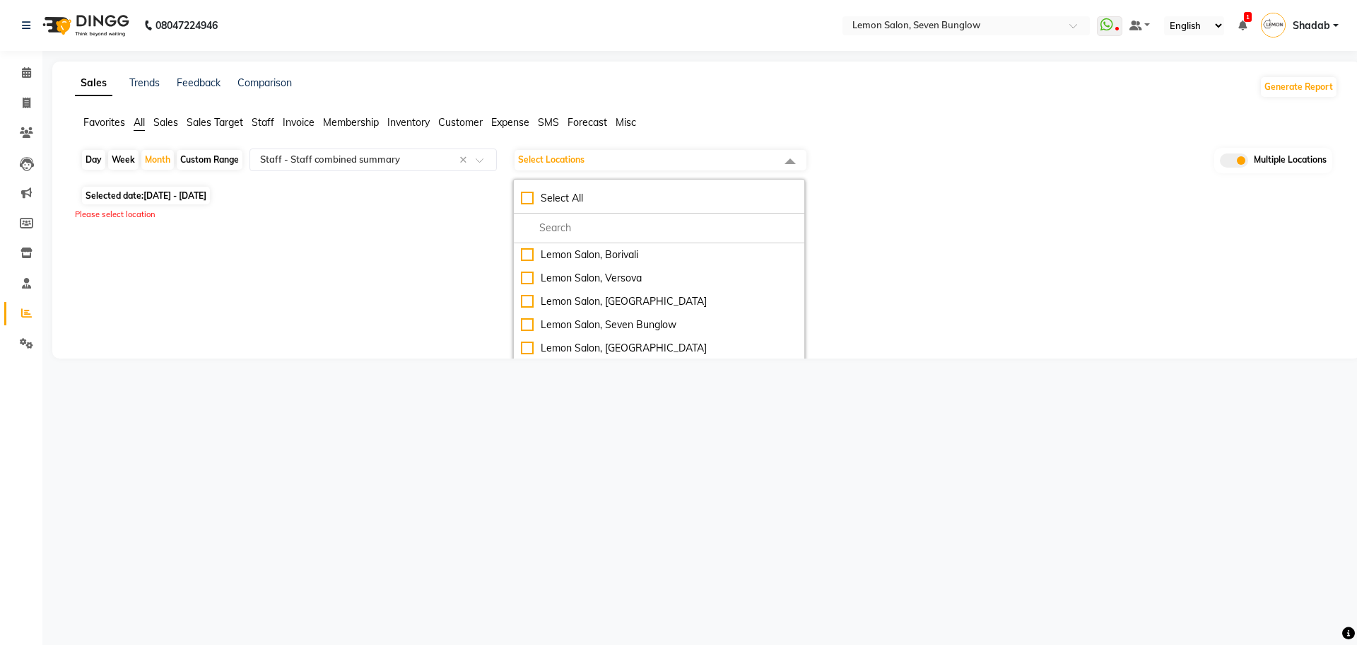
click at [963, 158] on div "Day Week Month Custom Range Select Report Type × Staff - Staff combined summary…" at bounding box center [707, 165] width 1252 height 35
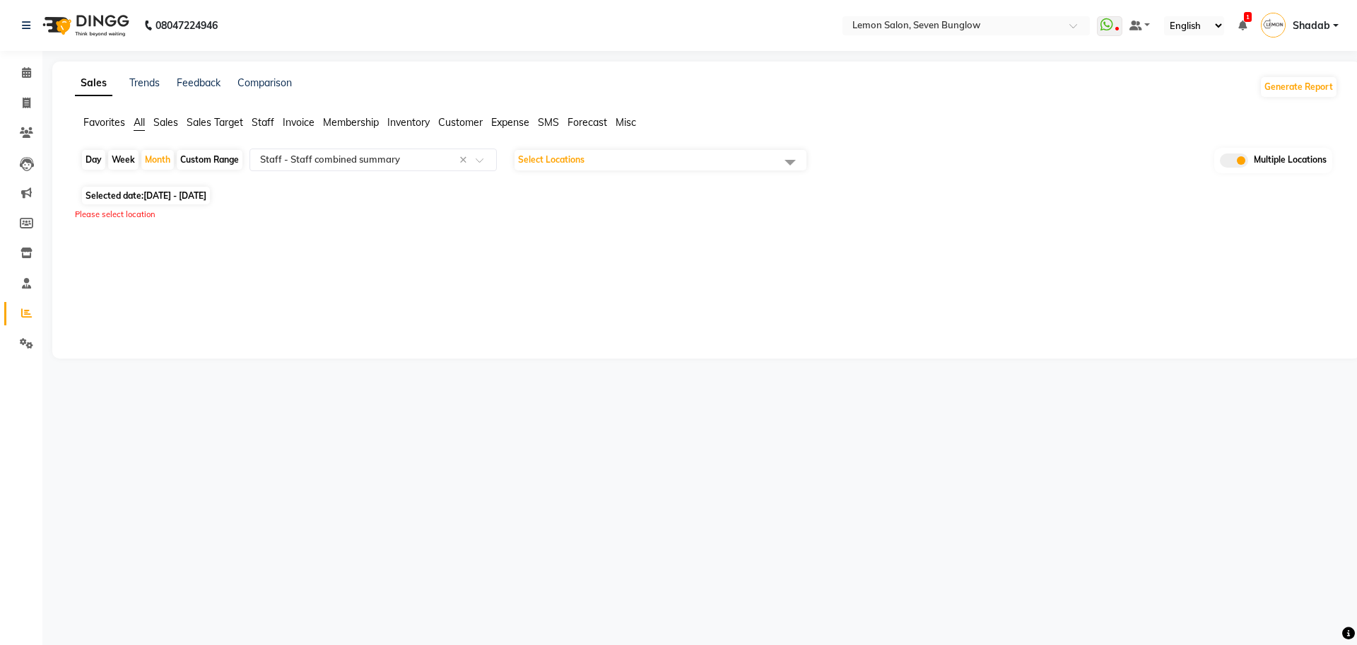
click at [909, 12] on nav "08047224946 Select Location × Lemon Salon, Seven Bunglow WhatsApp Status ✕ Stat…" at bounding box center [678, 25] width 1357 height 51
click at [938, 18] on div "Select Location × Lemon Salon, Seven Bunglow" at bounding box center [966, 25] width 247 height 19
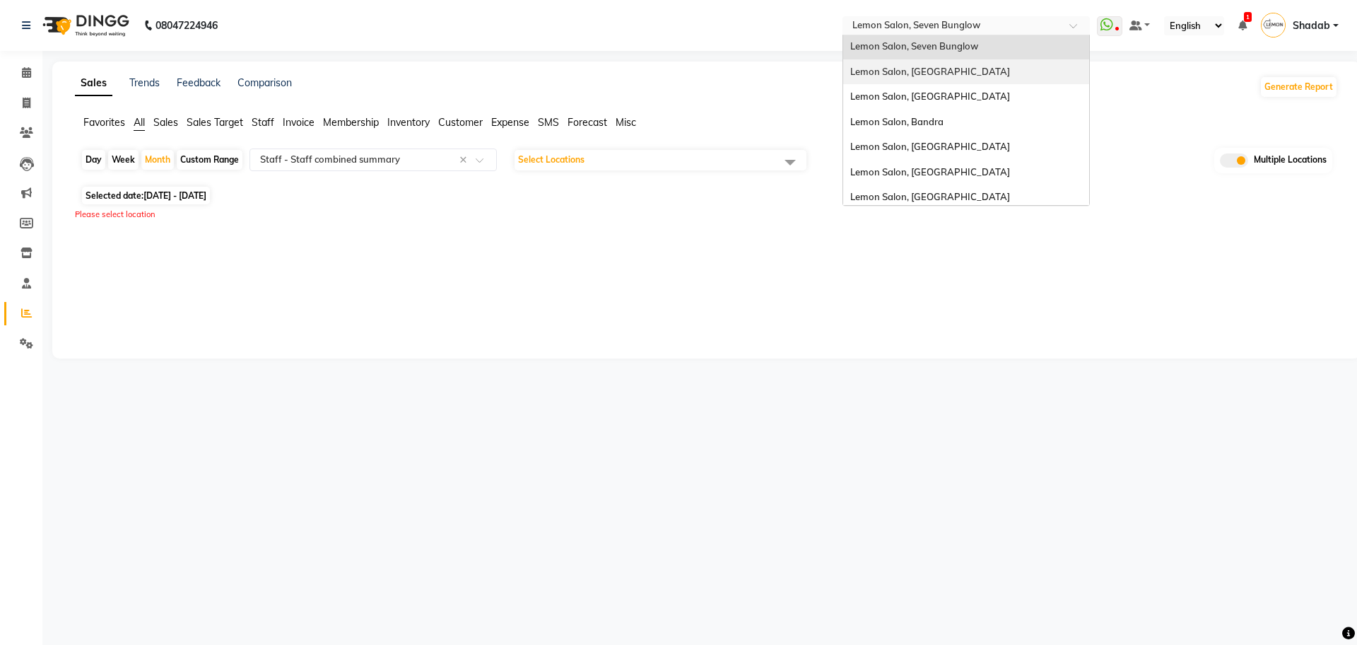
scroll to position [131, 0]
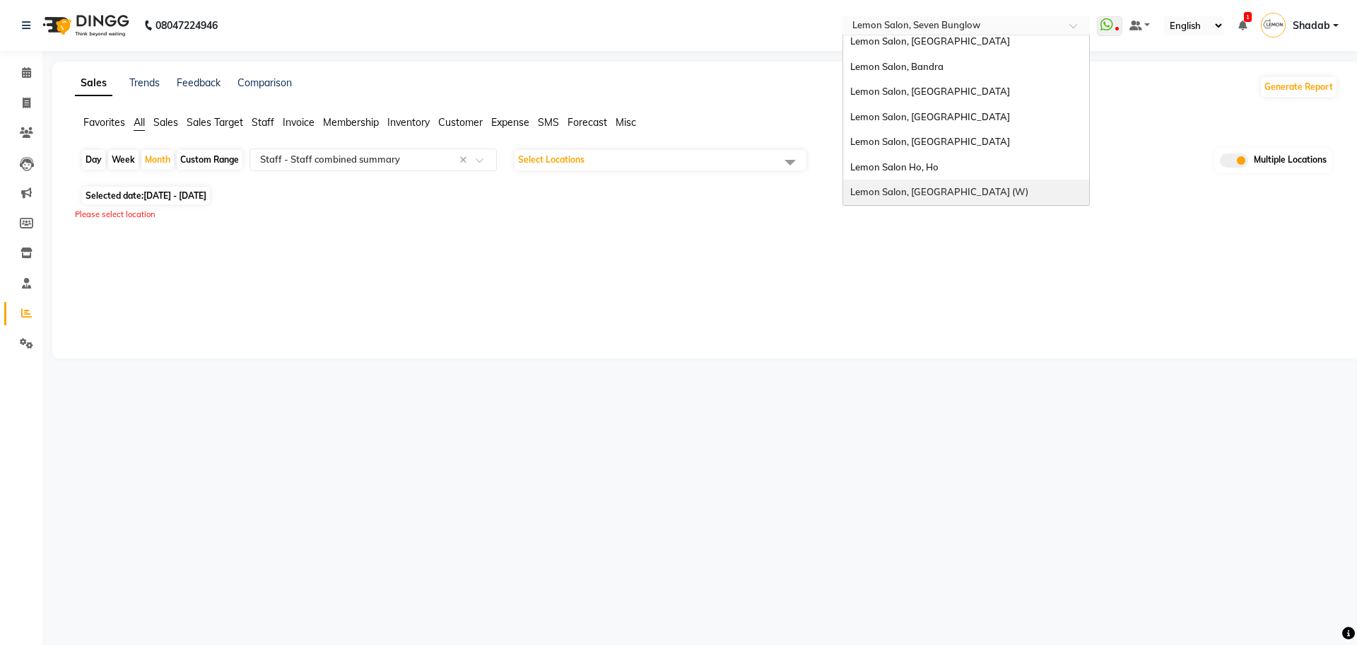
click at [933, 194] on span "Lemon Salon, [GEOGRAPHIC_DATA] (W)" at bounding box center [939, 191] width 178 height 11
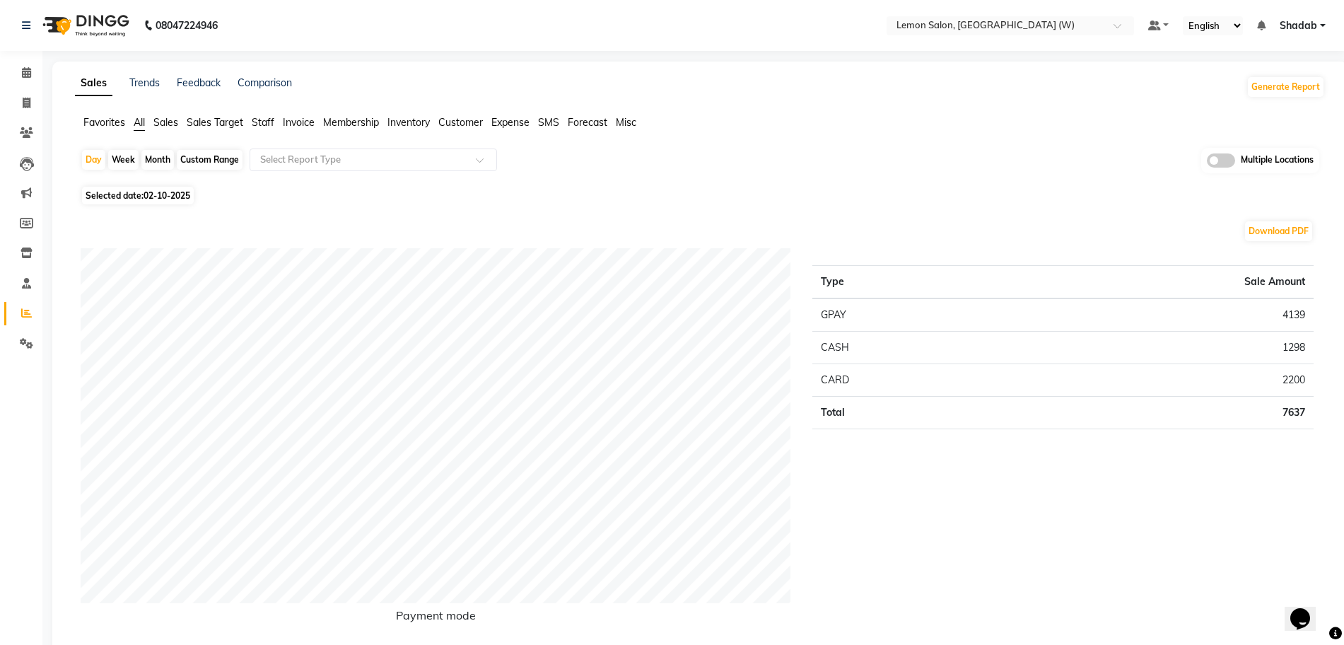
click at [162, 156] on div "Month" at bounding box center [157, 160] width 33 height 20
select select "10"
select select "2025"
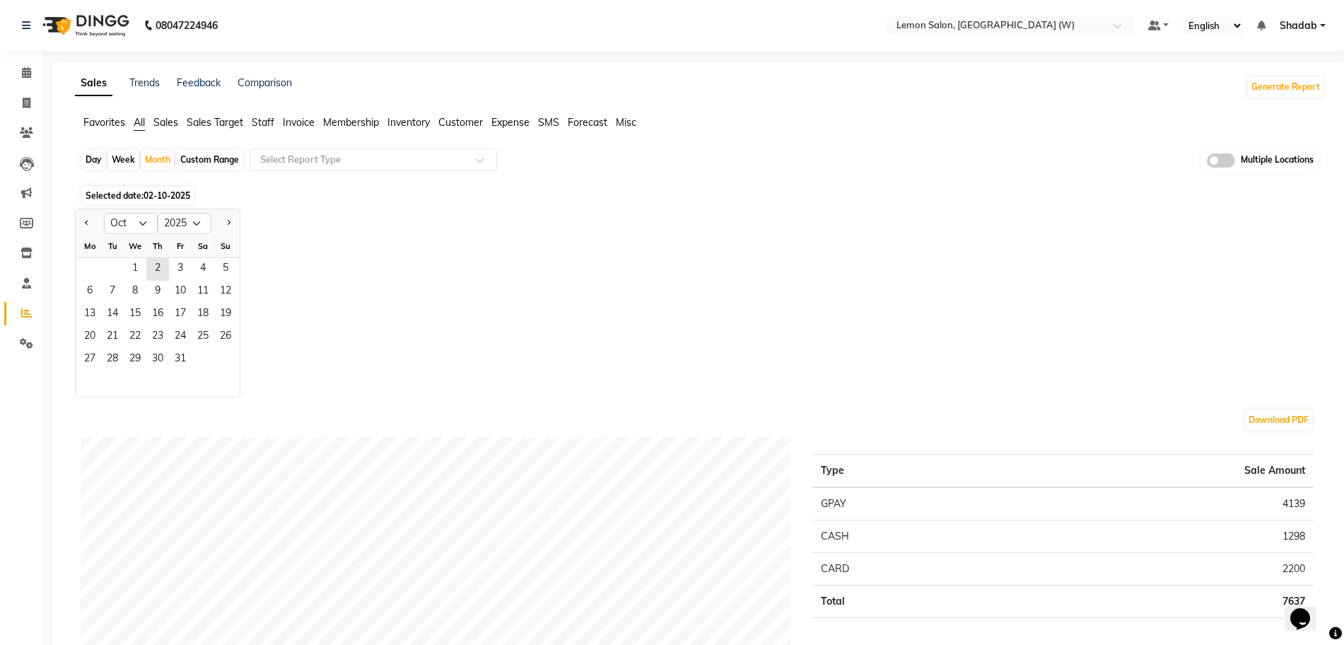
drag, startPoint x: 83, startPoint y: 219, endPoint x: 98, endPoint y: 225, distance: 15.5
click at [86, 219] on button "Previous month" at bounding box center [86, 223] width 11 height 23
select select "9"
click at [97, 260] on span "1" at bounding box center [89, 269] width 23 height 23
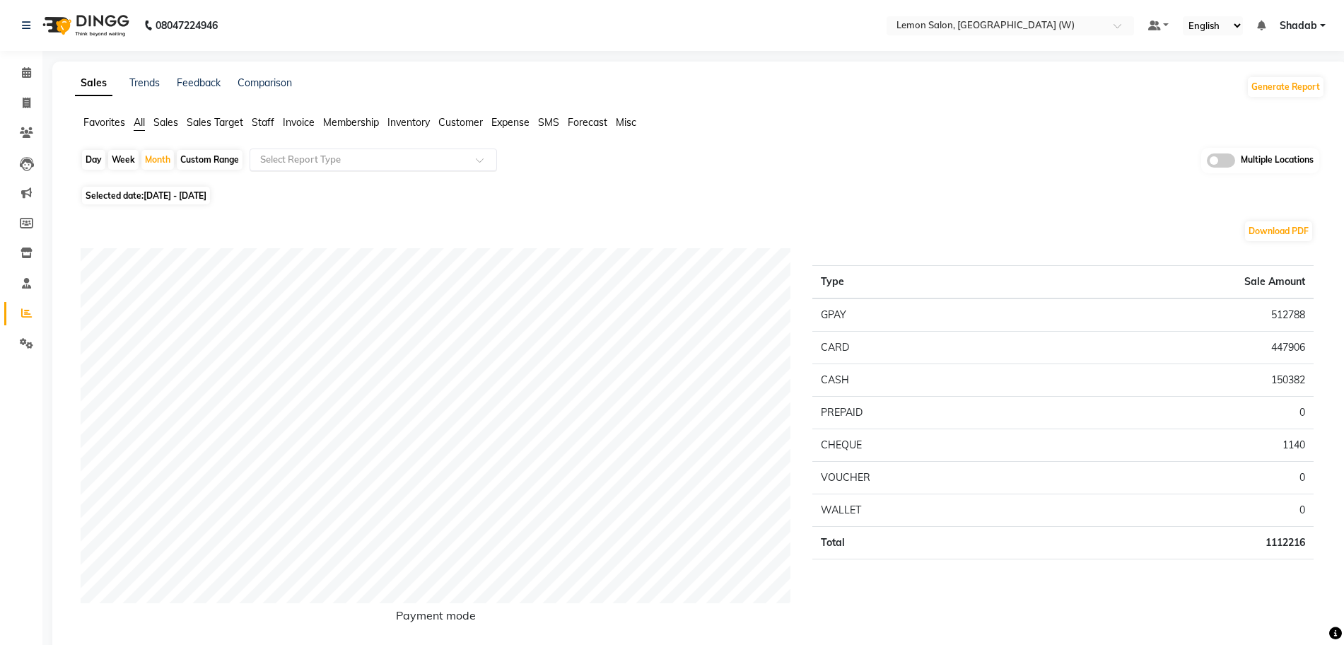
click at [329, 165] on input "text" at bounding box center [359, 160] width 204 height 14
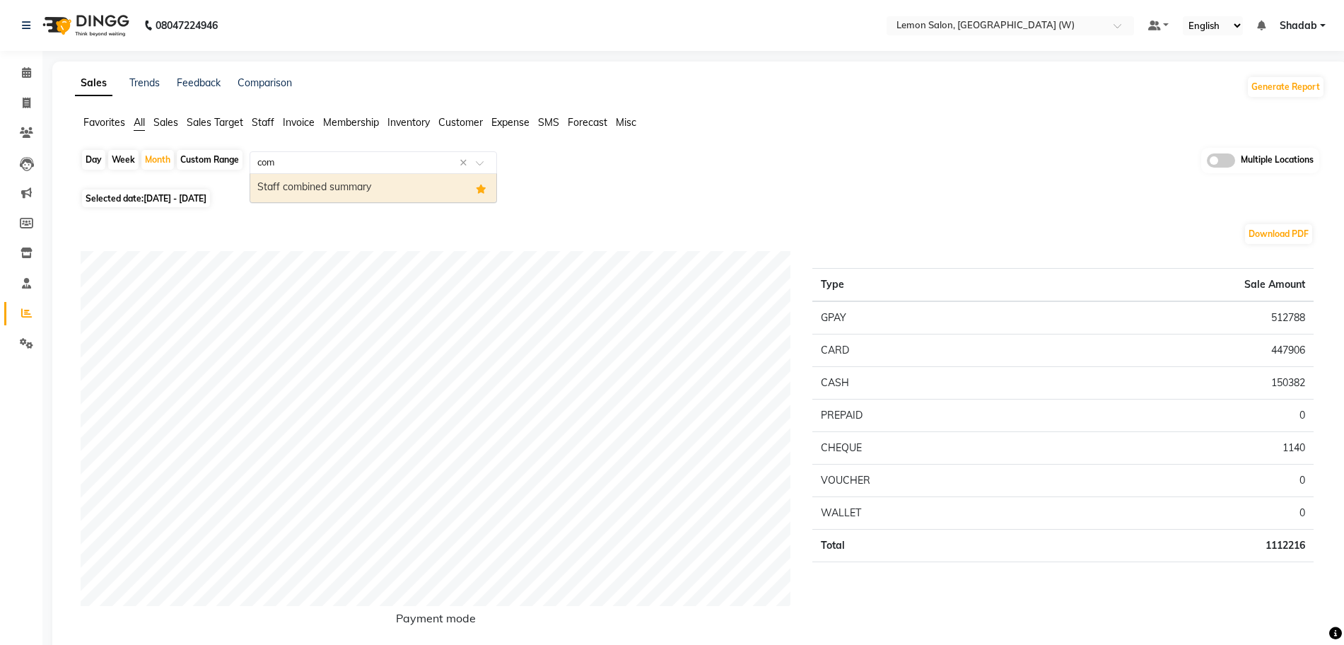
type input "comb"
click at [342, 182] on div "Staff combined summary" at bounding box center [373, 188] width 246 height 28
select select "full_report"
select select "csv"
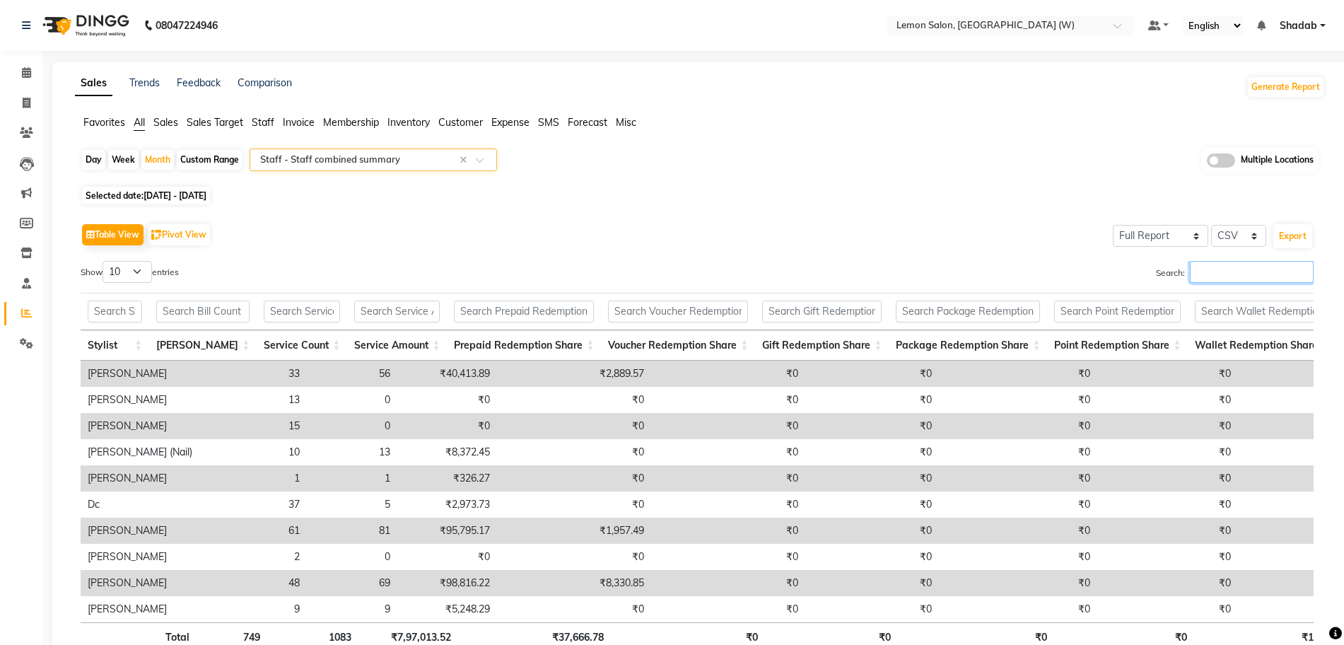
click at [1212, 269] on input "Search:" at bounding box center [1252, 272] width 124 height 22
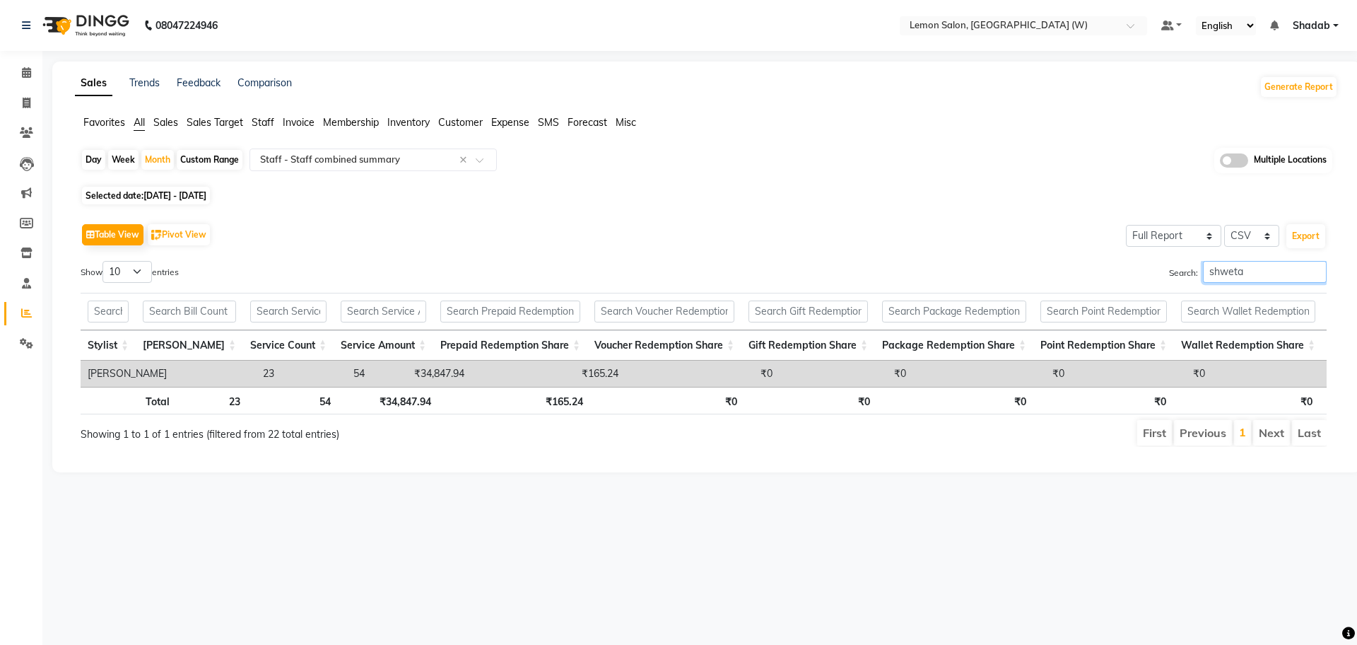
type input "shweta"
drag, startPoint x: 867, startPoint y: 385, endPoint x: 1043, endPoint y: 404, distance: 177.0
click at [1043, 404] on div "Stylist Bill Count Service Count Service Amount Prepaid Redemption Share Vouche…" at bounding box center [704, 353] width 1246 height 130
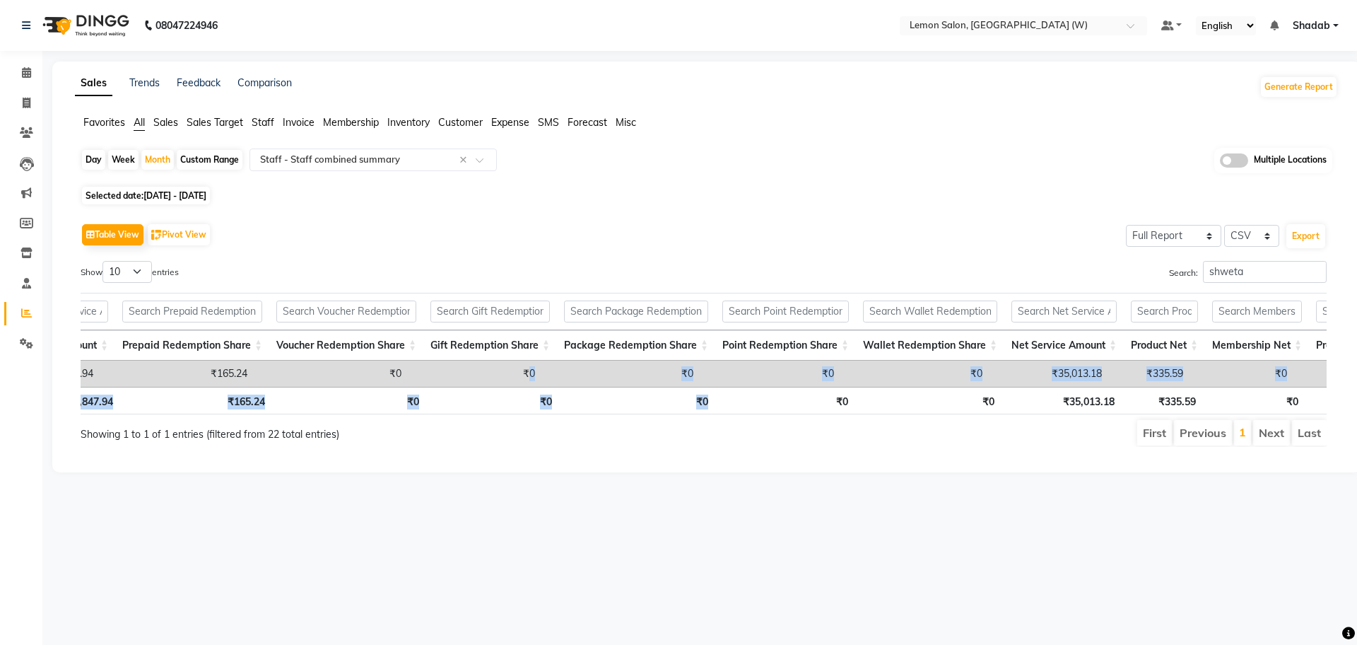
scroll to position [0, 371]
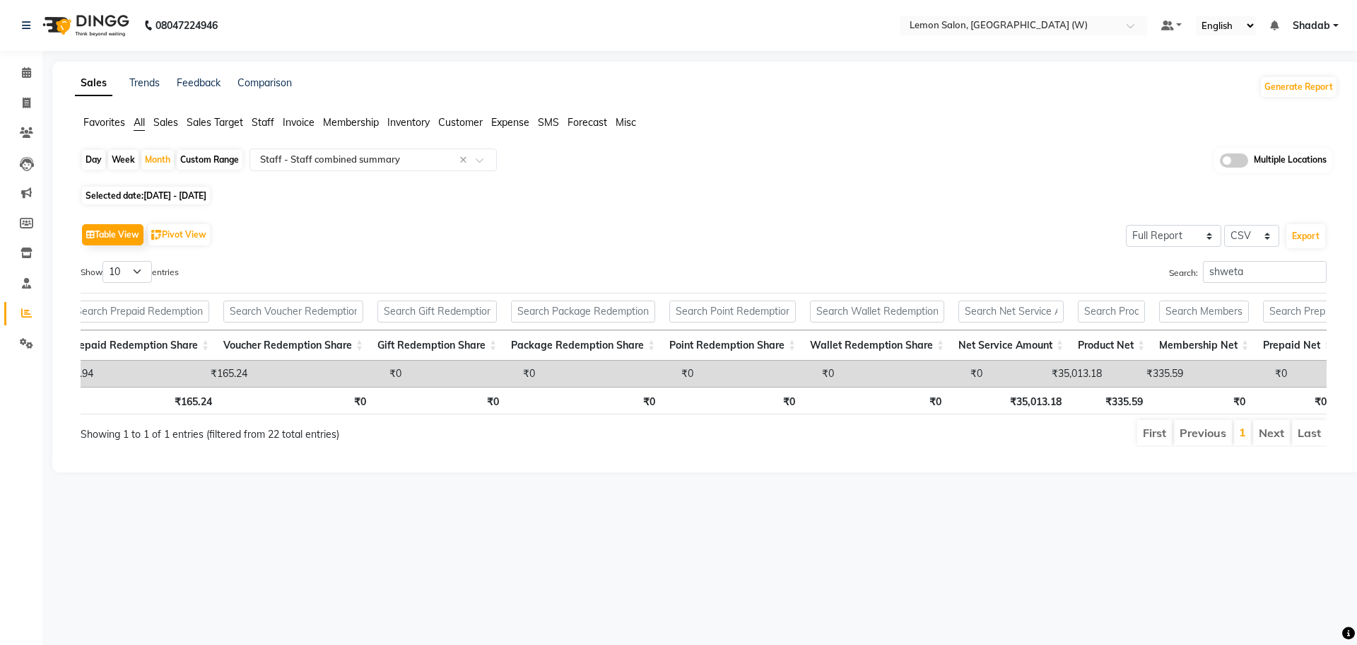
click at [1004, 445] on ul "First Previous 1 Next Last" at bounding box center [968, 432] width 718 height 25
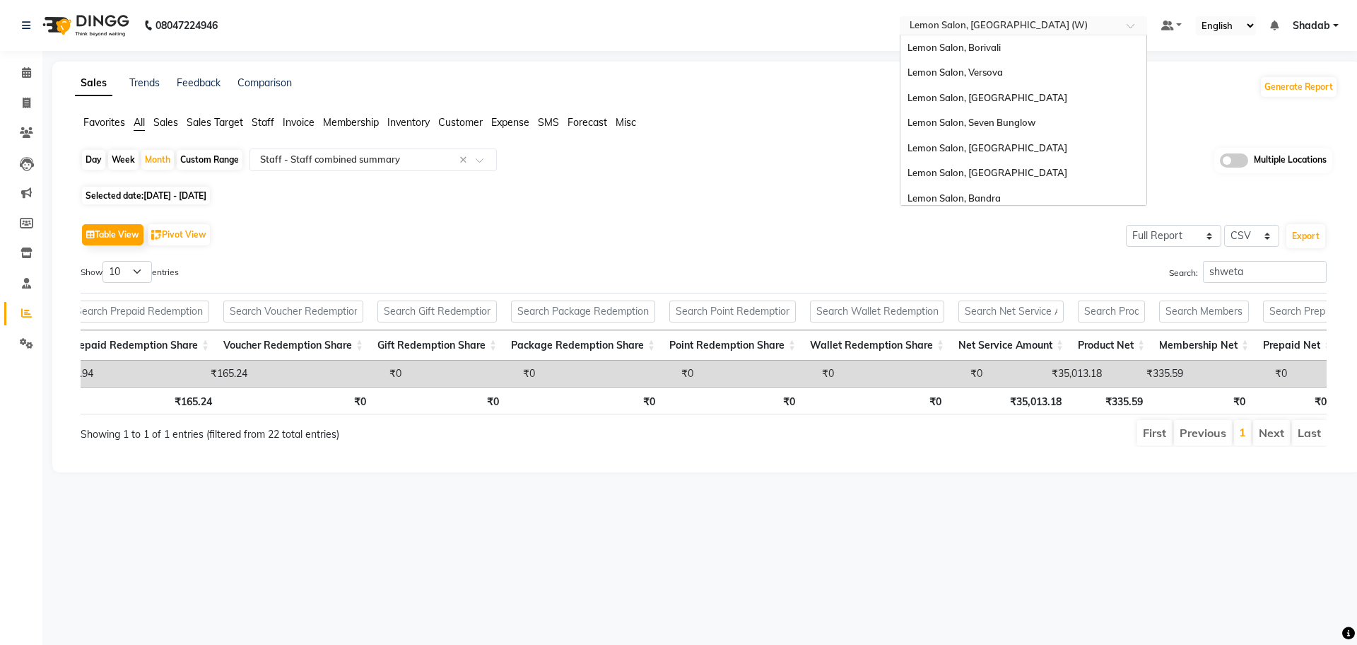
click at [964, 30] on input "text" at bounding box center [1009, 27] width 205 height 14
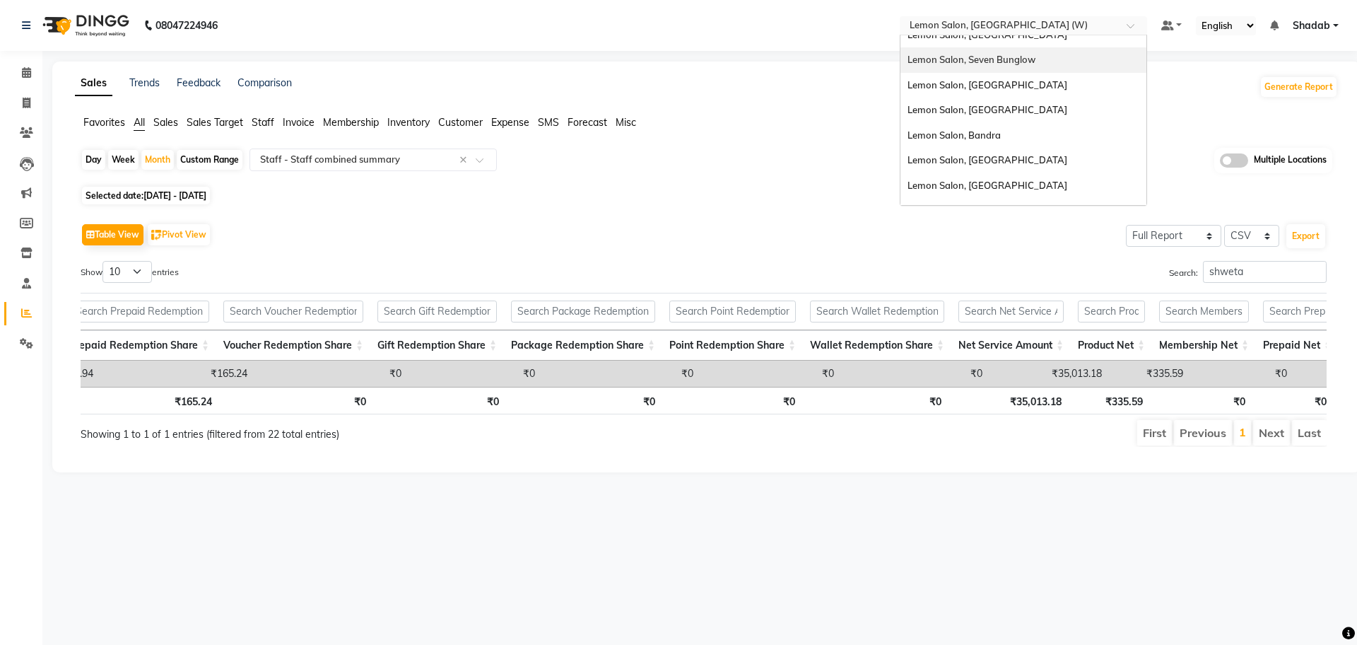
scroll to position [0, 0]
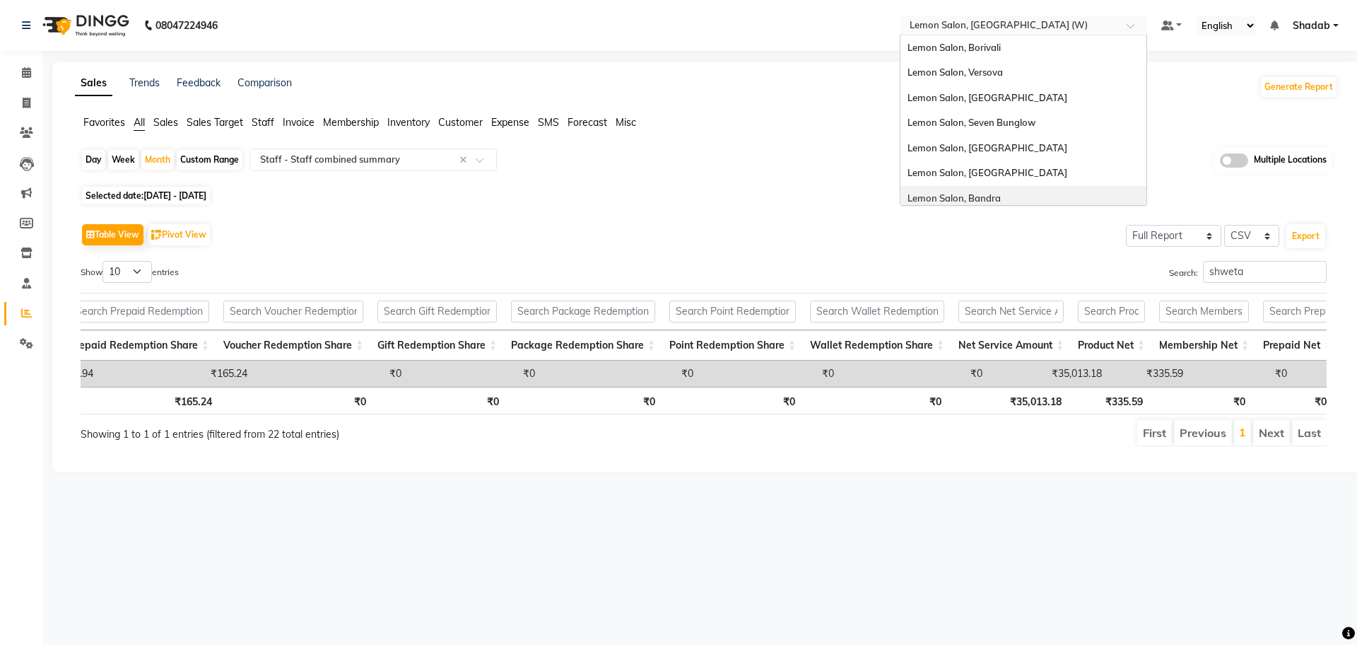
click at [1011, 200] on div "Lemon Salon, Bandra" at bounding box center [1024, 198] width 246 height 25
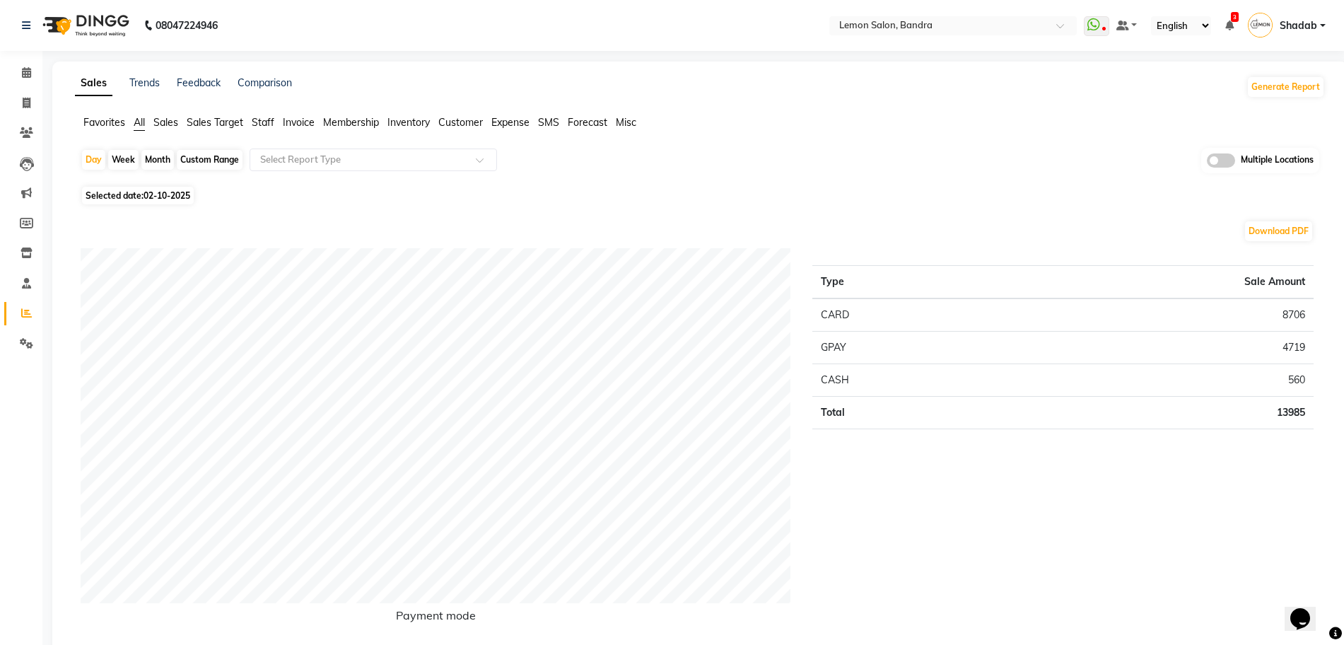
click at [163, 155] on div "Month" at bounding box center [157, 160] width 33 height 20
select select "10"
select select "2025"
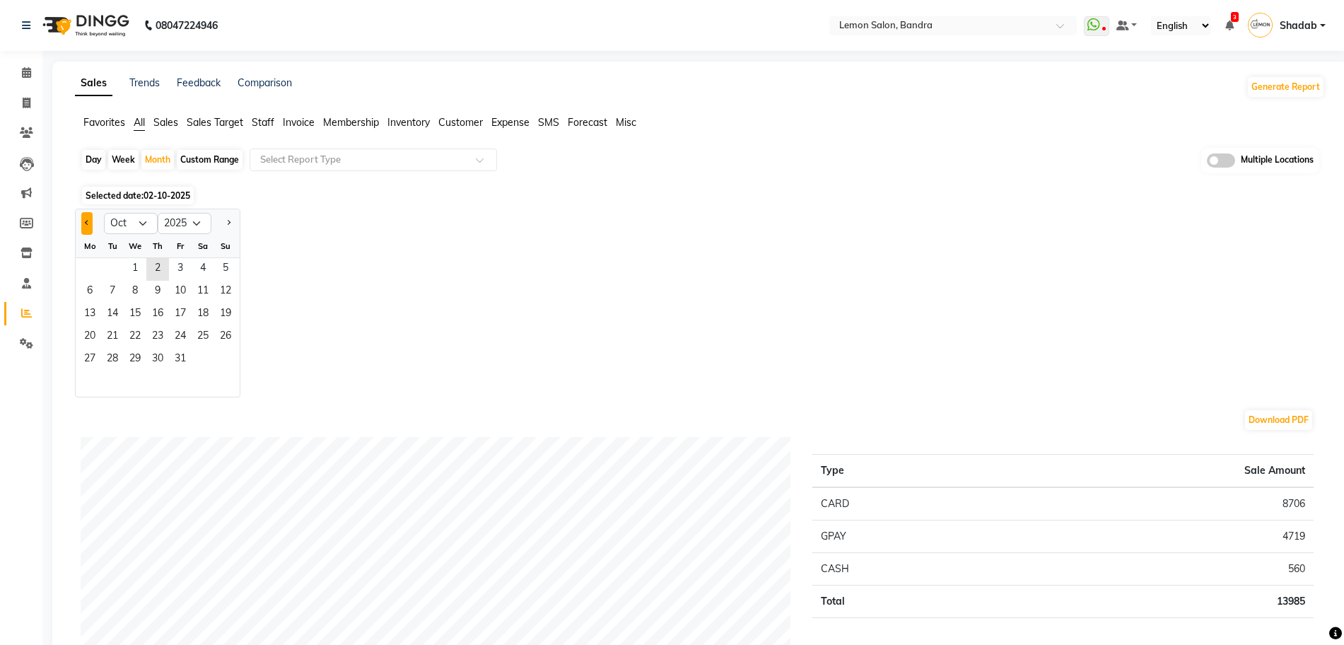
click at [86, 223] on span "Previous month" at bounding box center [87, 222] width 5 height 5
select select "9"
click at [102, 264] on span "2" at bounding box center [112, 269] width 23 height 23
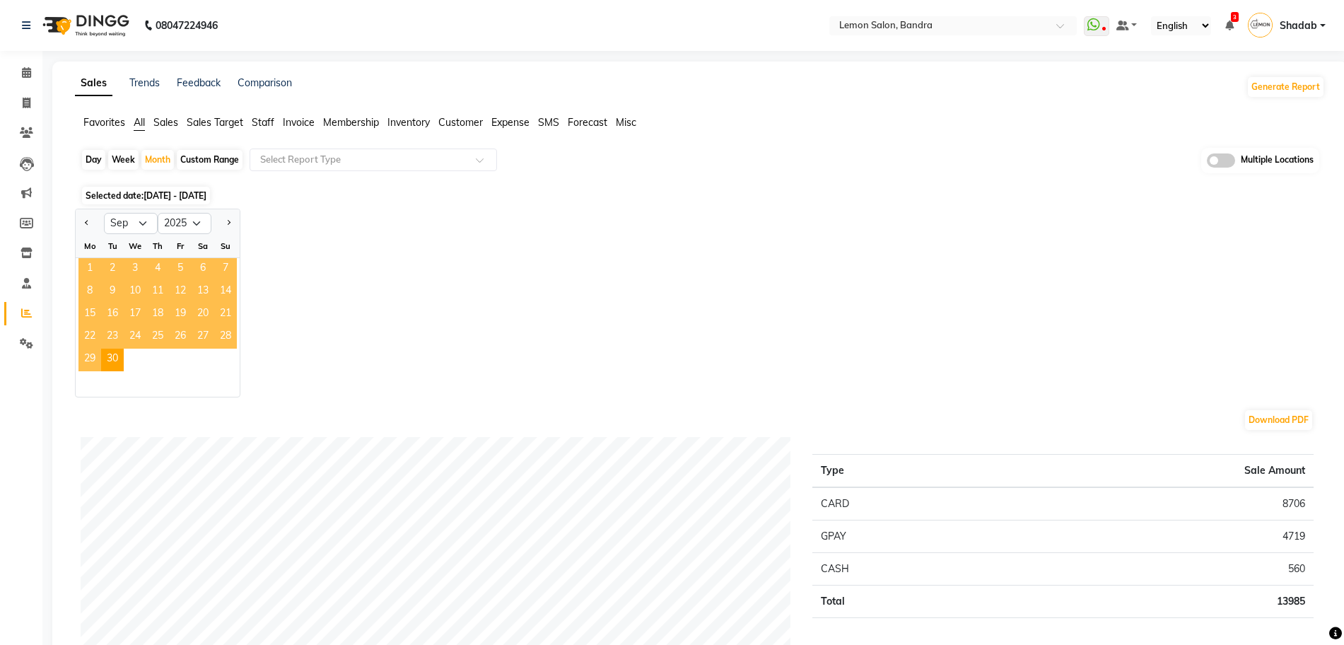
click at [89, 274] on span "1" at bounding box center [89, 269] width 23 height 23
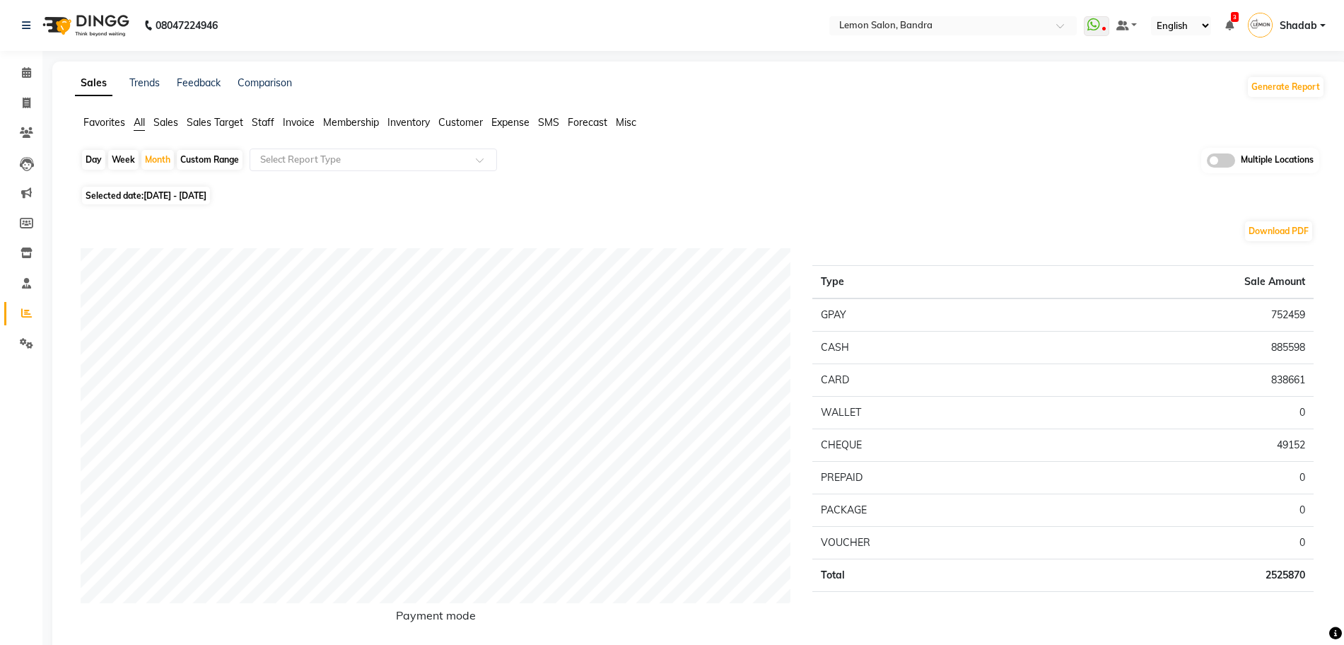
click at [1286, 570] on td "2525870" at bounding box center [1178, 574] width 270 height 33
copy td "2525870"
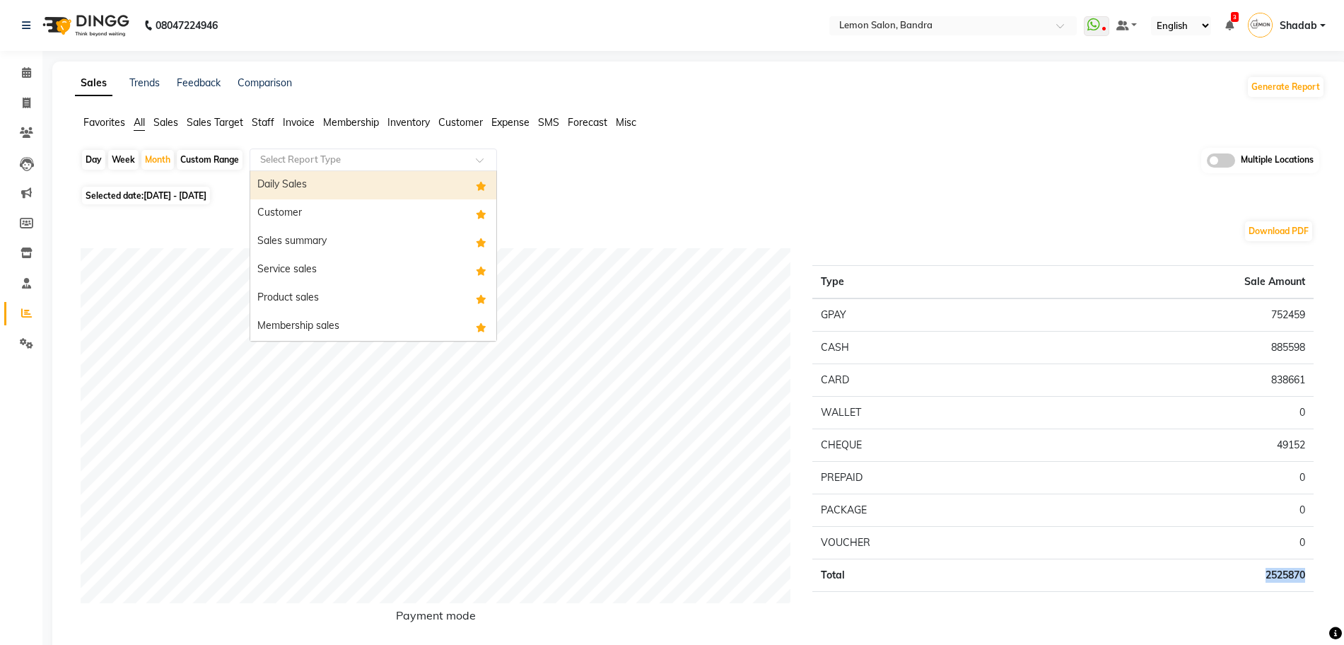
click at [410, 166] on div "Select Report Type" at bounding box center [362, 160] width 218 height 14
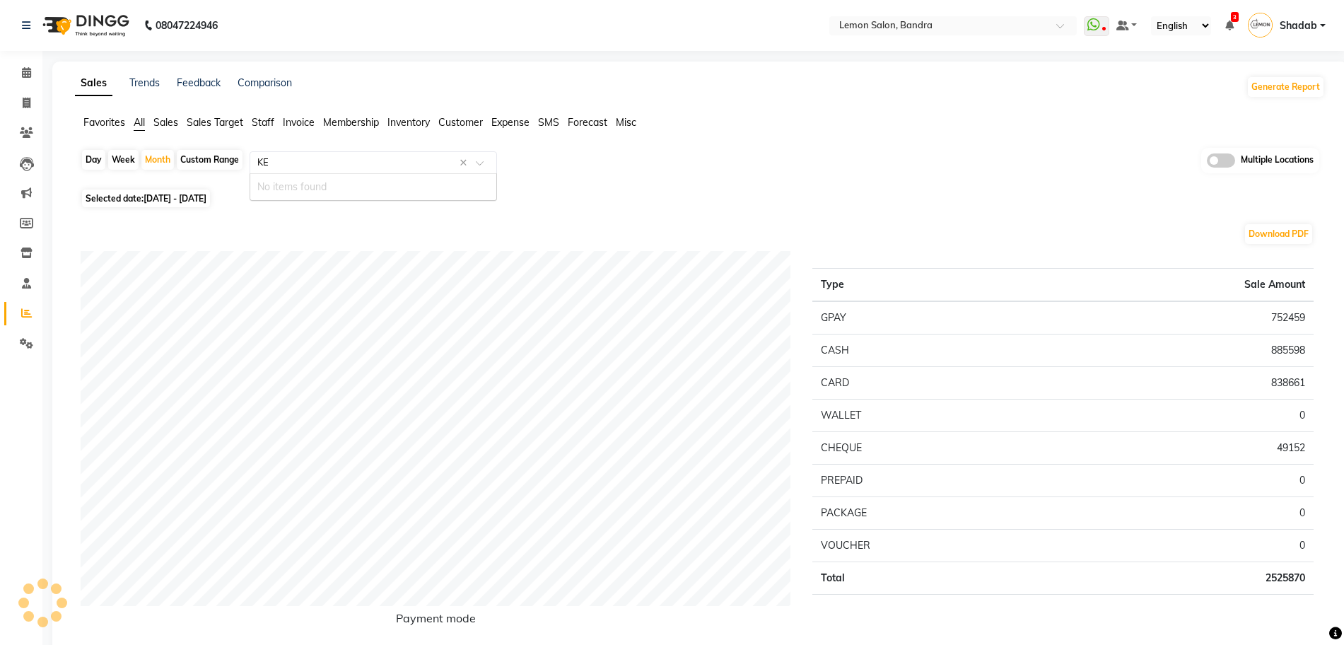
type input "K"
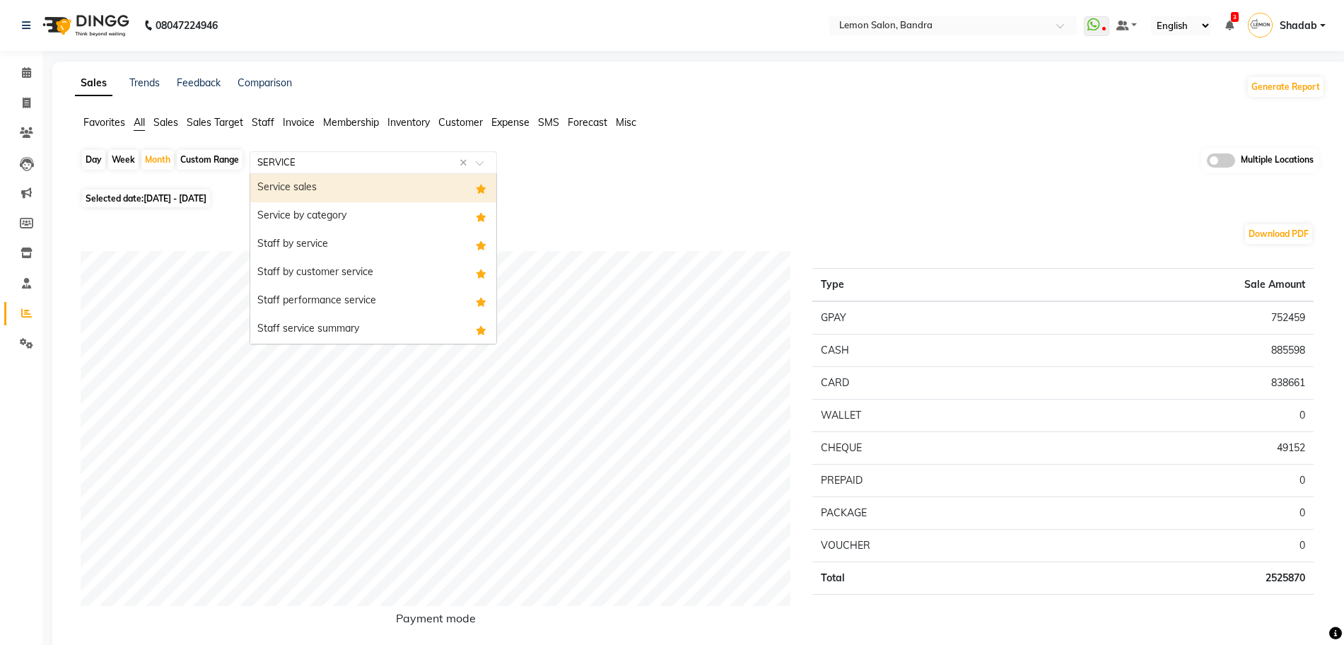
type input "SERVICE"
click at [373, 180] on div "Service sales" at bounding box center [373, 188] width 246 height 28
select select "full_report"
select select "csv"
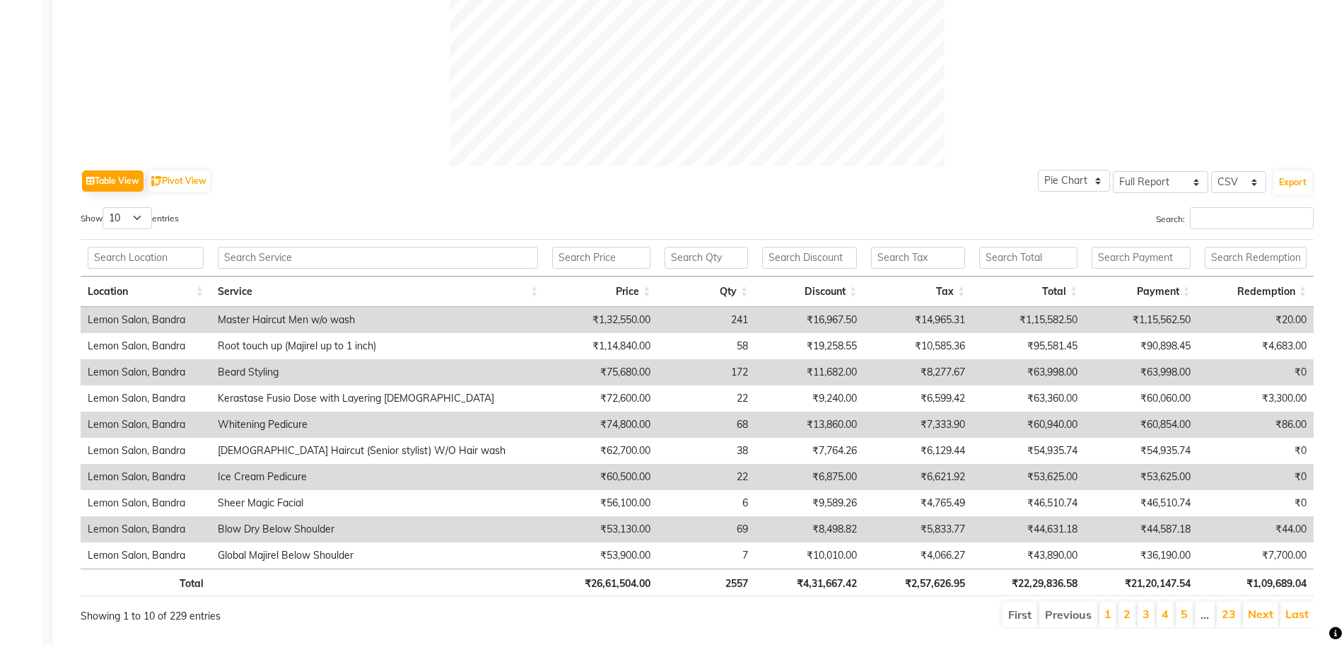
scroll to position [609, 0]
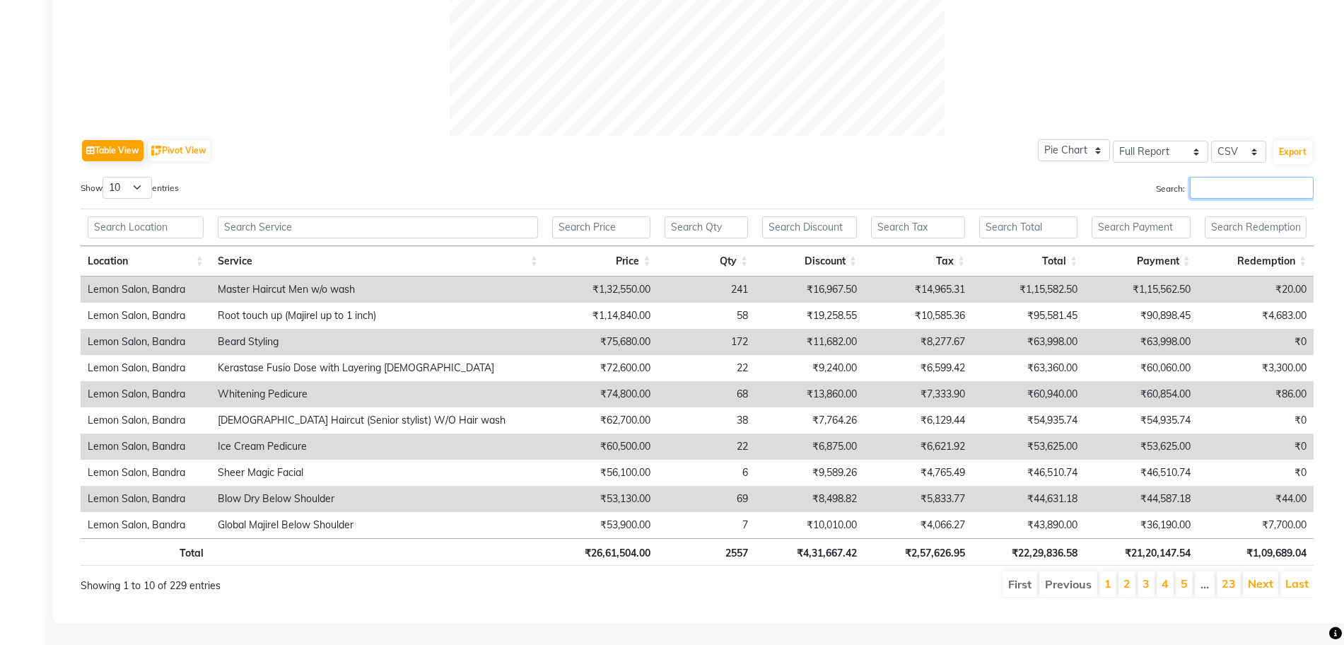
click at [1215, 177] on input "Search:" at bounding box center [1252, 188] width 124 height 22
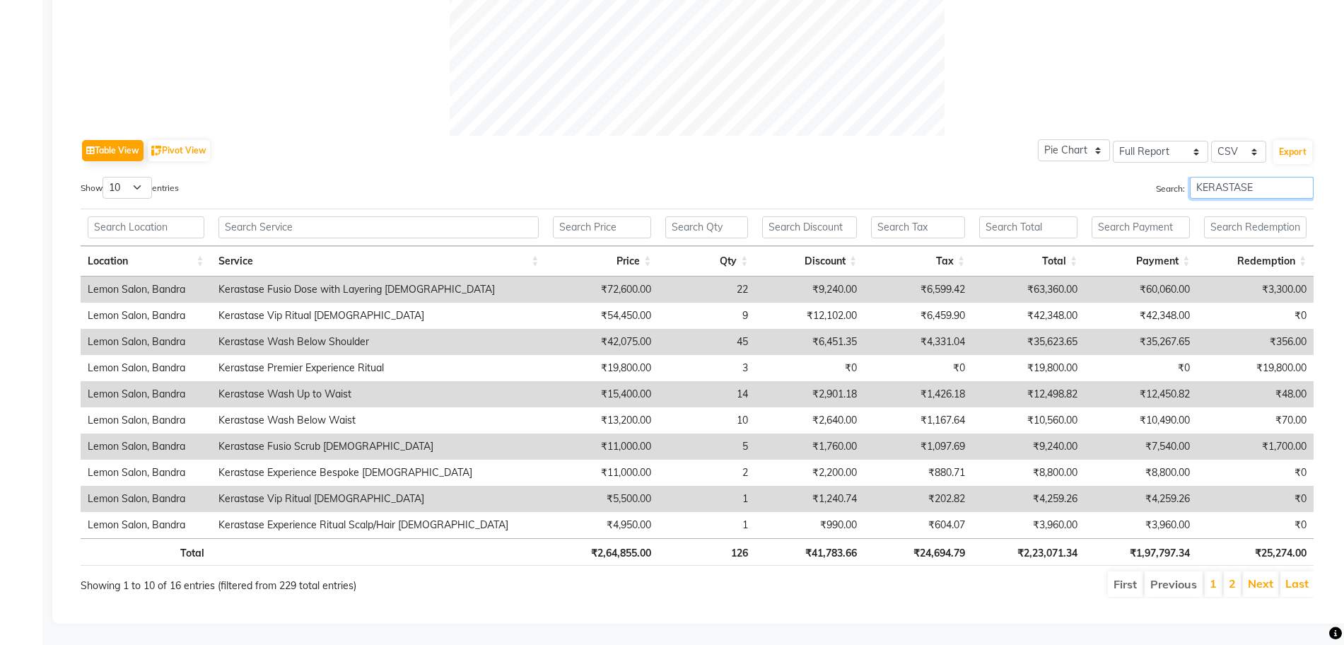
type input "KERASTASE"
drag, startPoint x: 1149, startPoint y: 582, endPoint x: 1356, endPoint y: 558, distance: 208.6
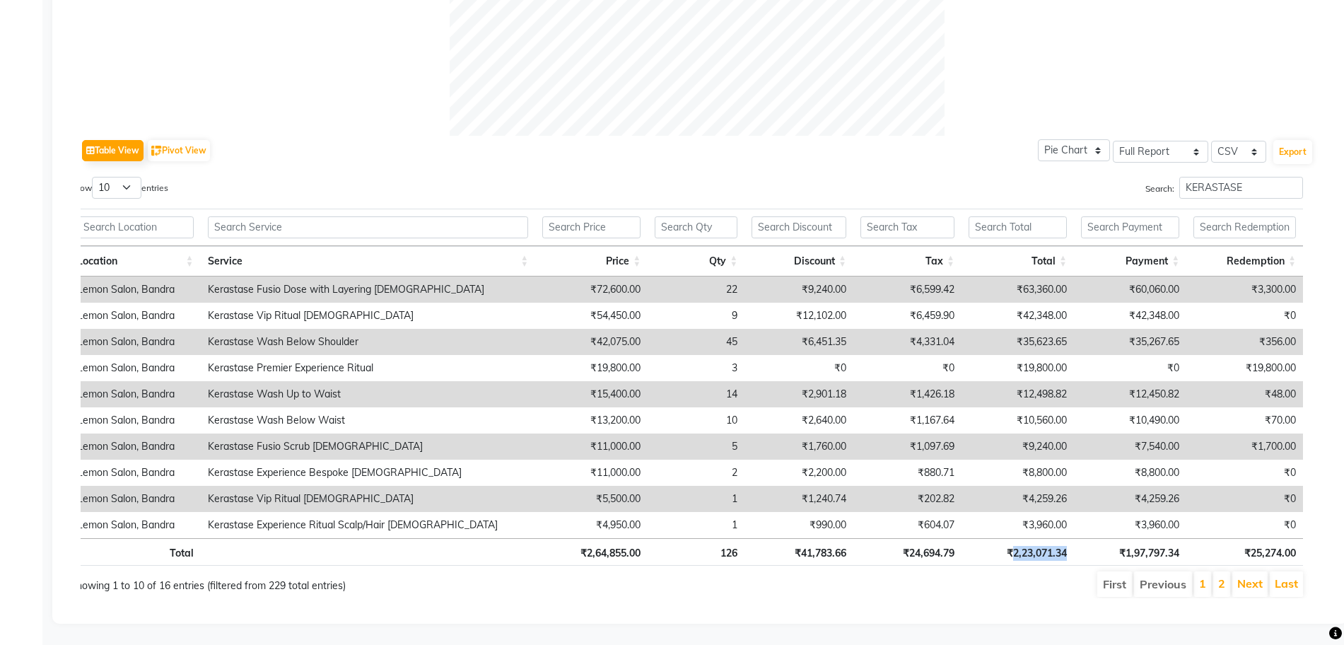
drag, startPoint x: 1069, startPoint y: 540, endPoint x: 1011, endPoint y: 545, distance: 57.5
click at [1011, 545] on th "₹2,23,071.34" at bounding box center [1017, 552] width 112 height 28
copy th "2,23,071.34"
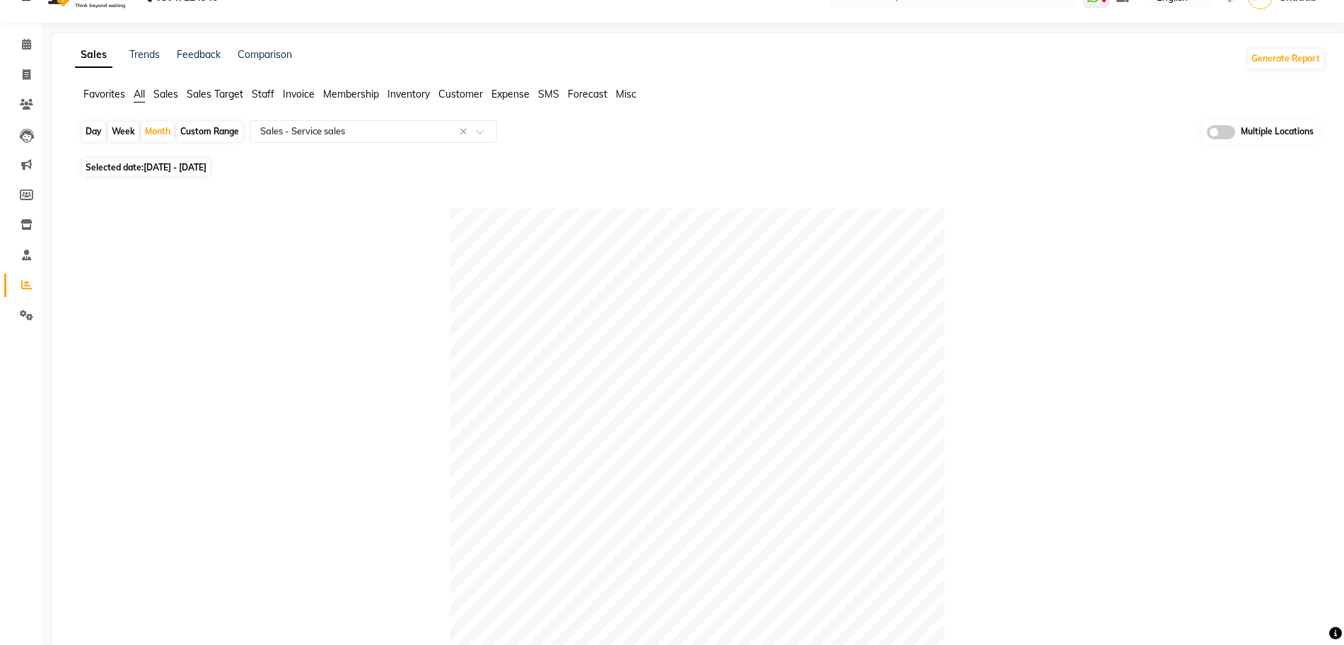
scroll to position [0, 0]
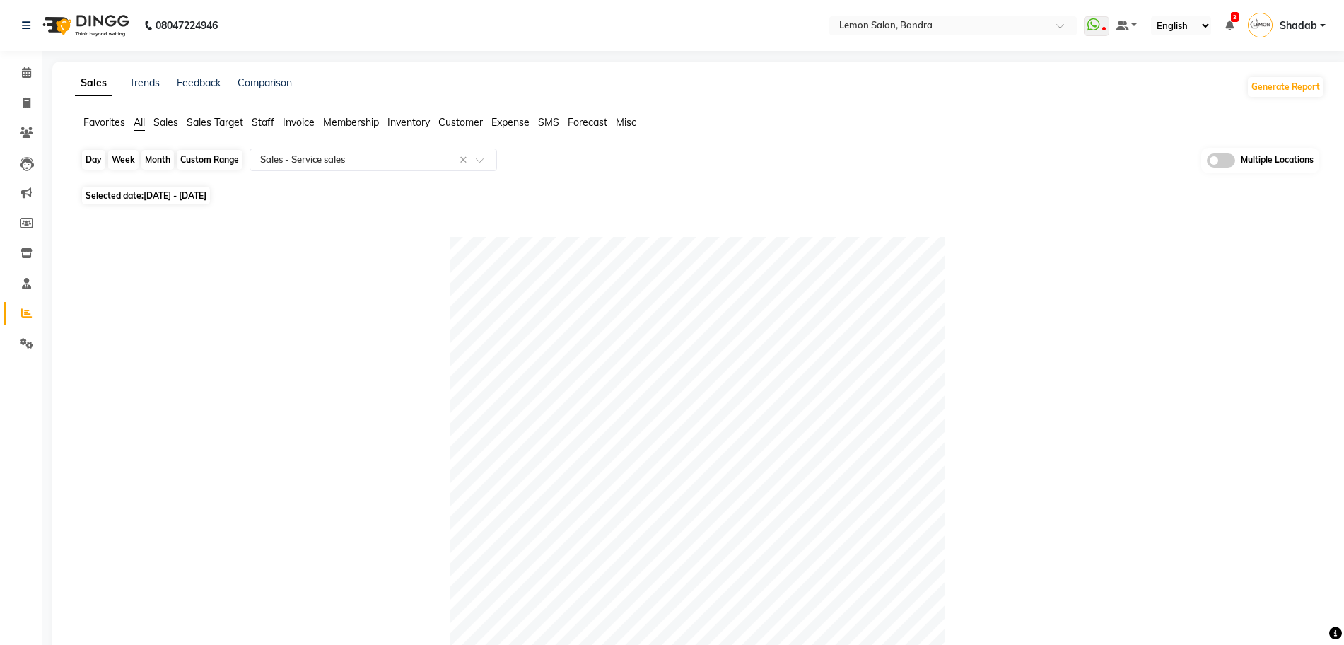
click at [151, 159] on div "Month" at bounding box center [157, 160] width 33 height 20
select select "9"
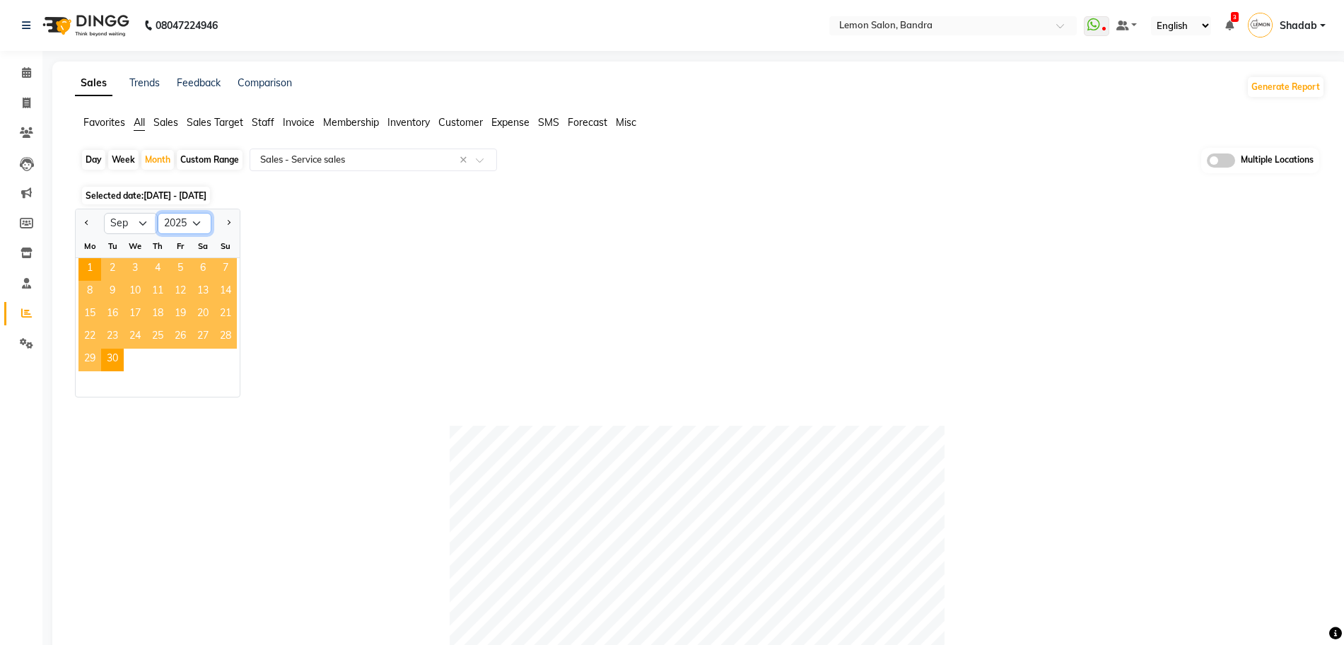
click at [193, 223] on select "2015 2016 2017 2018 2019 2020 2021 2022 2023 2024 2025 2026 2027 2028 2029 2030…" at bounding box center [185, 223] width 54 height 21
select select "2024"
click at [158, 213] on select "2015 2016 2017 2018 2019 2020 2021 2022 2023 2024 2025 2026 2027 2028 2029 2030…" at bounding box center [185, 223] width 54 height 21
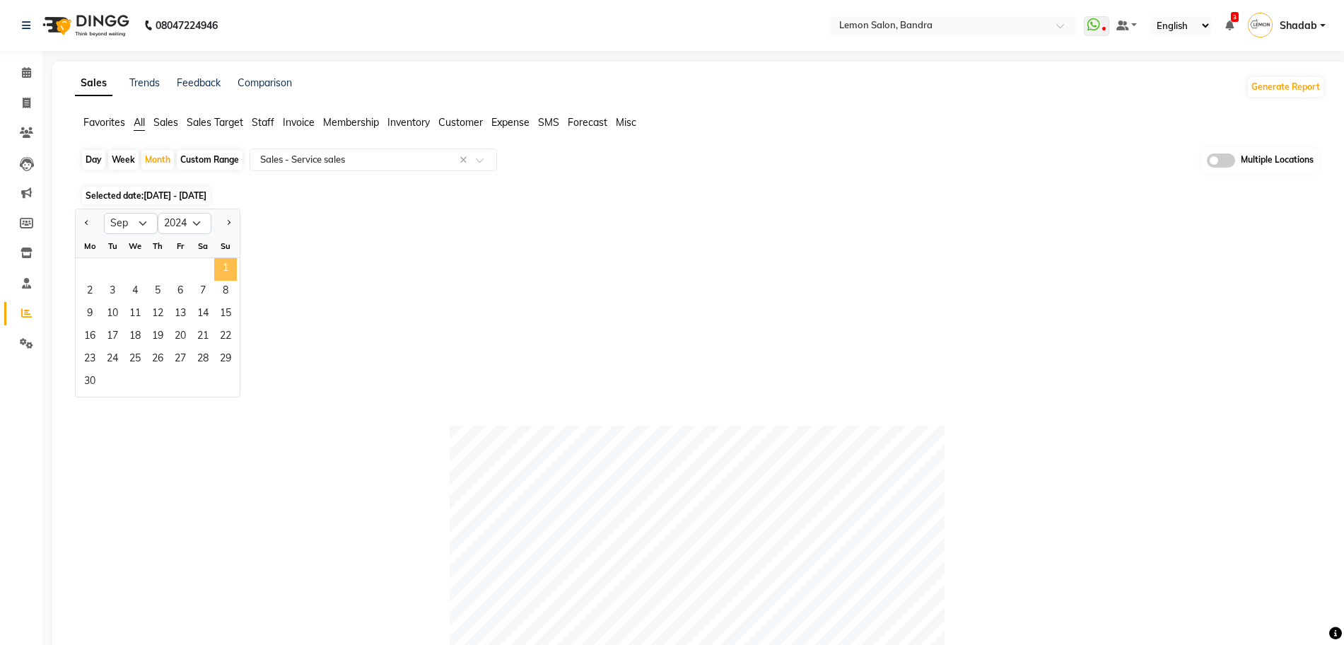
click at [226, 262] on span "1" at bounding box center [225, 269] width 23 height 23
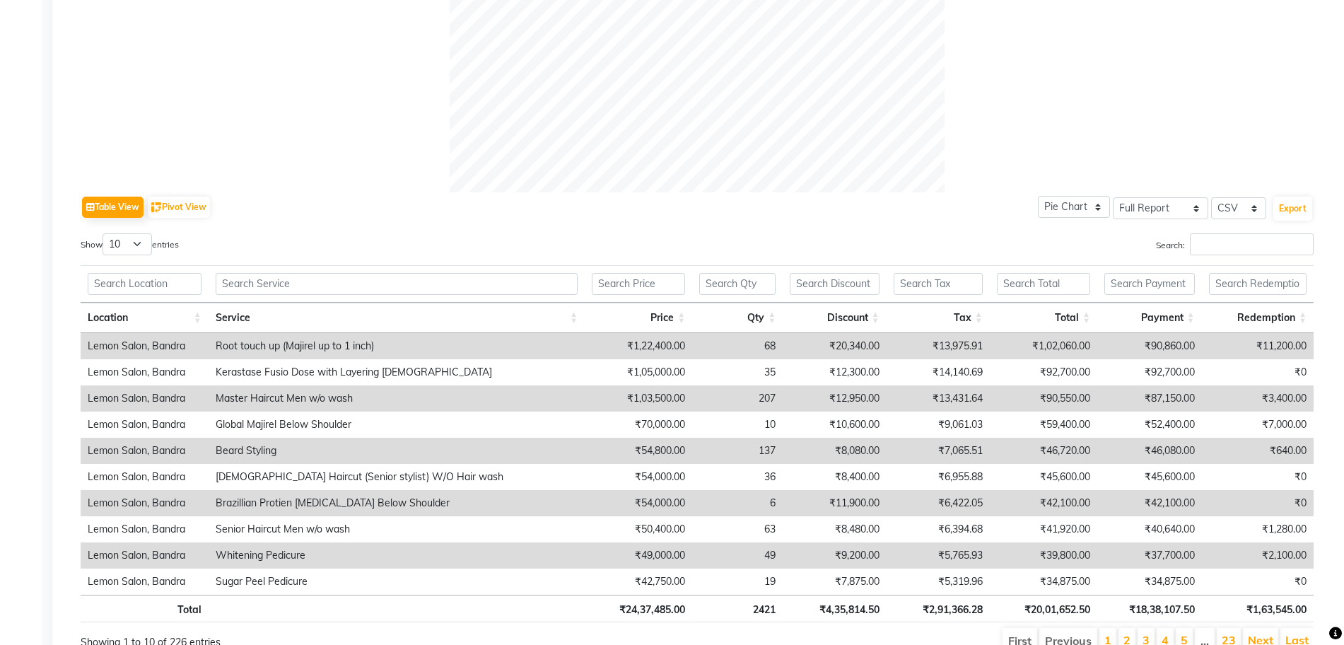
scroll to position [609, 0]
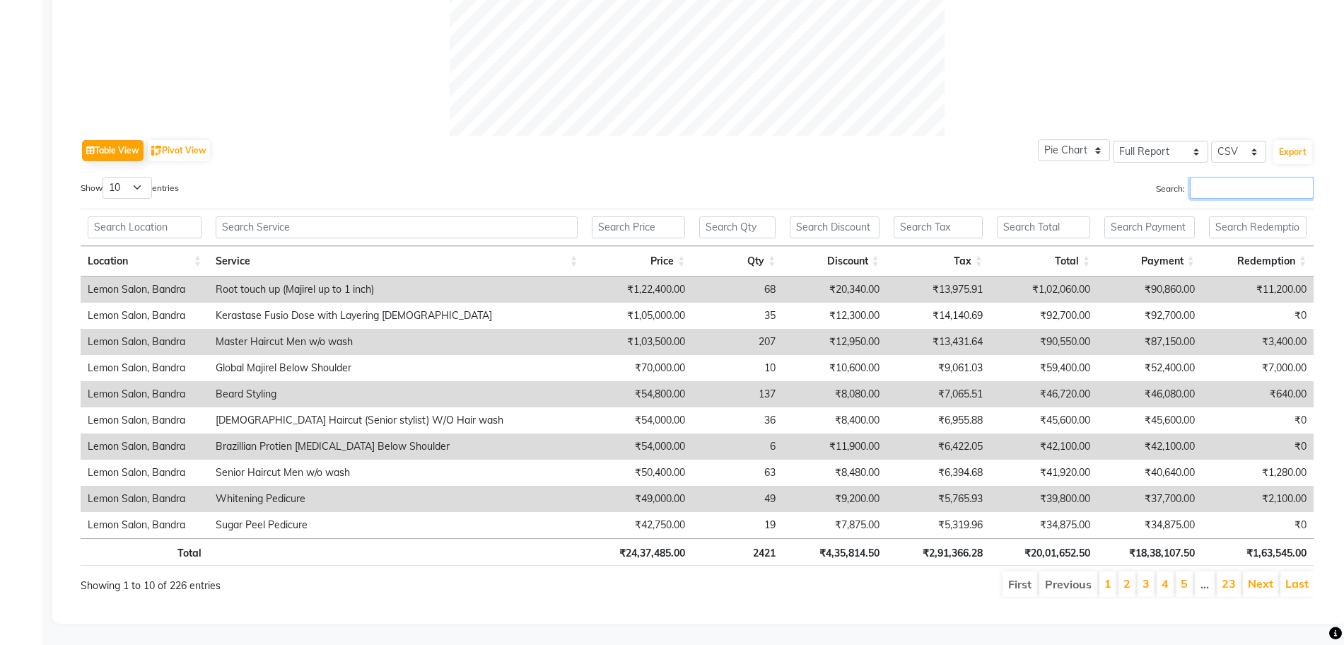
click at [1214, 177] on input "Search:" at bounding box center [1252, 188] width 124 height 22
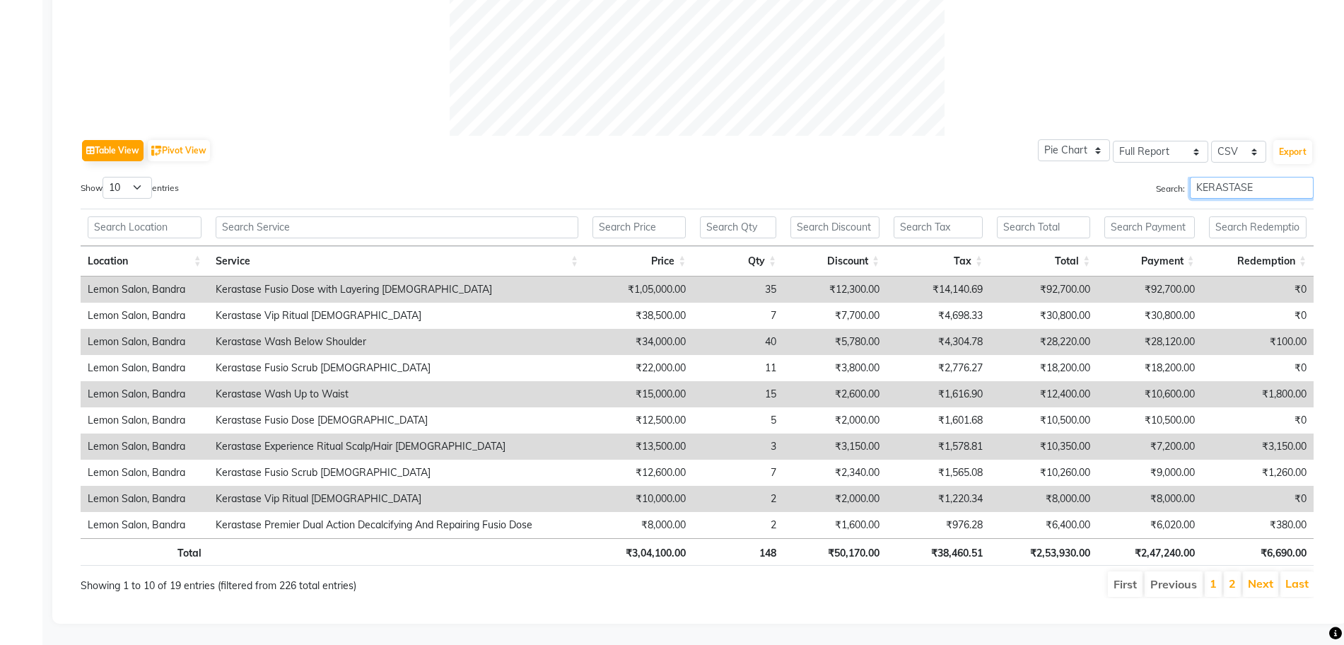
scroll to position [0, 11]
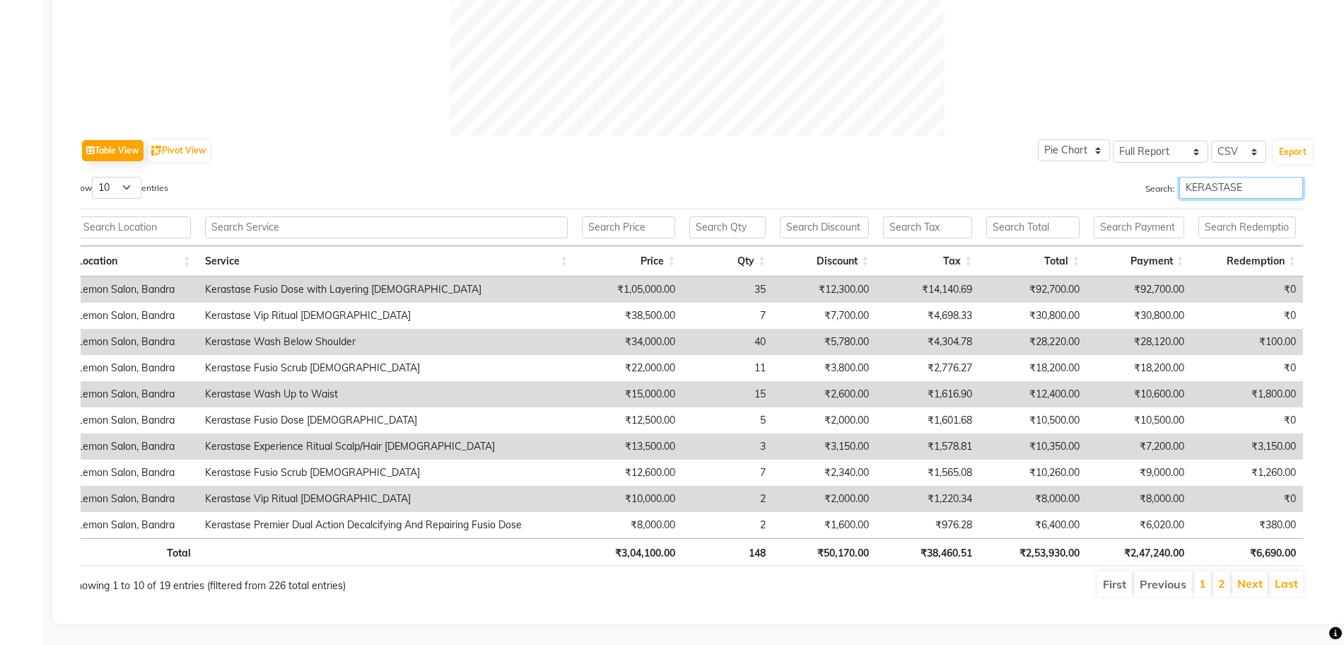
type input "KERASTASE"
drag, startPoint x: 1084, startPoint y: 547, endPoint x: 1026, endPoint y: 545, distance: 58.0
click at [1026, 545] on th "₹2,53,930.00" at bounding box center [1032, 552] width 107 height 28
copy th "2,53,930.00"
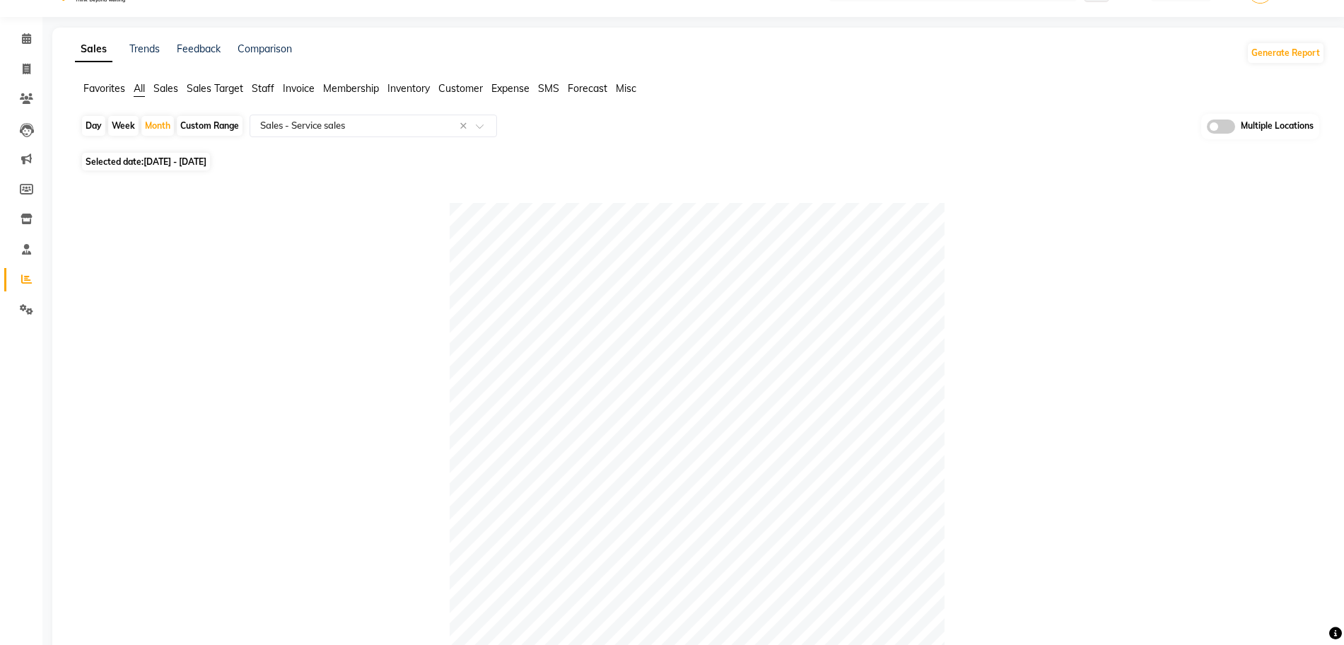
scroll to position [0, 0]
